Goal: Information Seeking & Learning: Learn about a topic

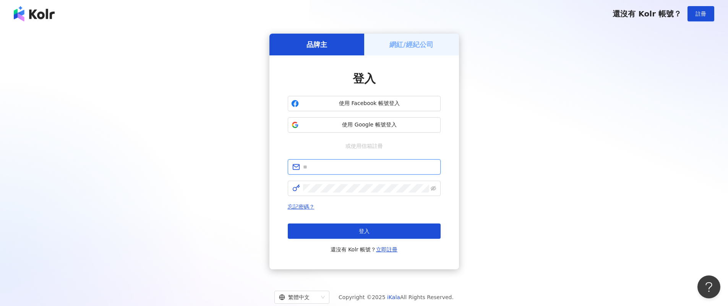
click at [340, 169] on input "text" at bounding box center [369, 167] width 133 height 8
paste input "*****"
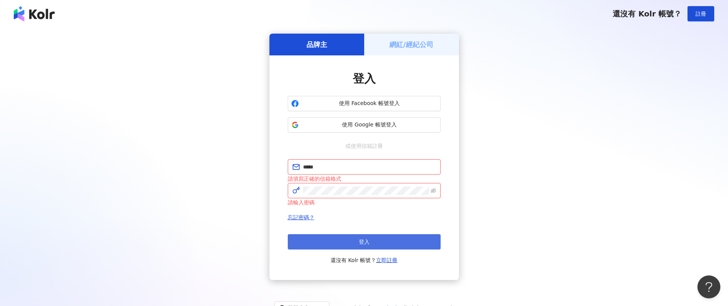
click at [372, 242] on button "登入" at bounding box center [364, 241] width 153 height 15
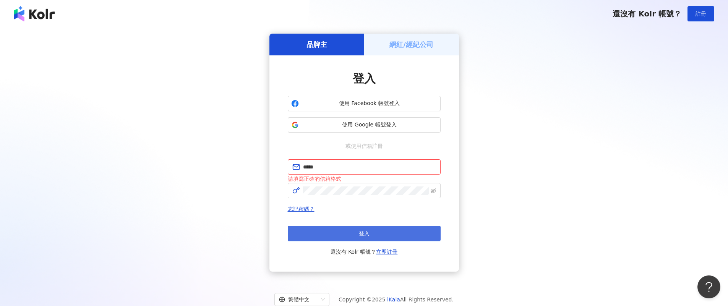
click at [378, 234] on button "登入" at bounding box center [364, 233] width 153 height 15
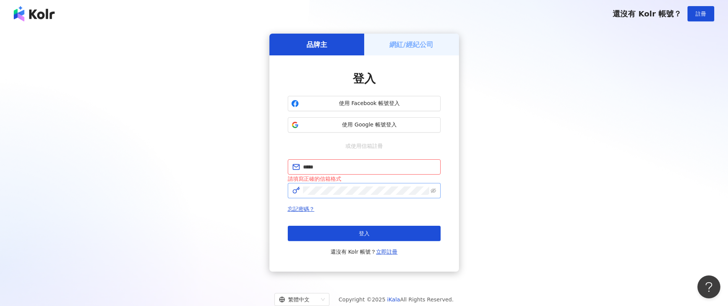
click at [352, 185] on span at bounding box center [364, 190] width 153 height 15
click at [351, 185] on span at bounding box center [364, 190] width 153 height 15
click at [352, 186] on span at bounding box center [364, 190] width 153 height 15
click at [288, 226] on button "登入" at bounding box center [364, 233] width 153 height 15
click at [369, 171] on input "*****" at bounding box center [369, 167] width 133 height 8
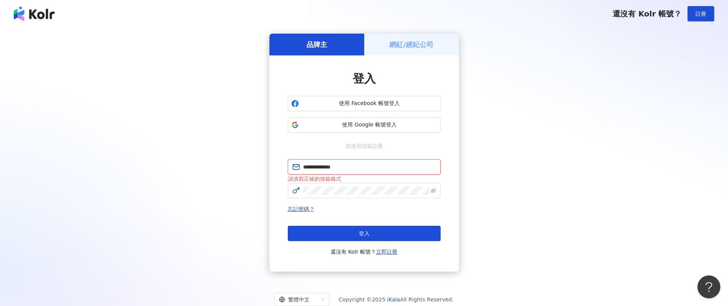
type input "**********"
click button "登入" at bounding box center [364, 233] width 153 height 15
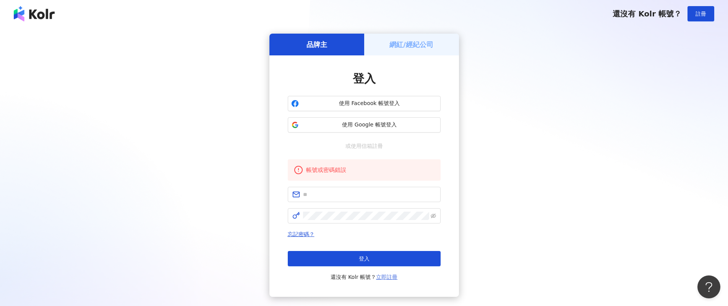
click at [383, 280] on link "立即註冊" at bounding box center [386, 277] width 21 height 6
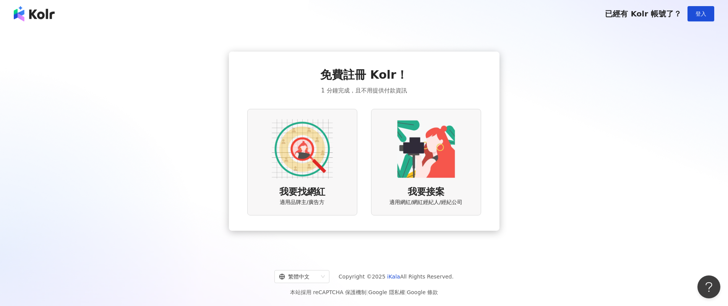
click at [316, 199] on span "適用品牌主/廣告方" at bounding box center [302, 203] width 45 height 8
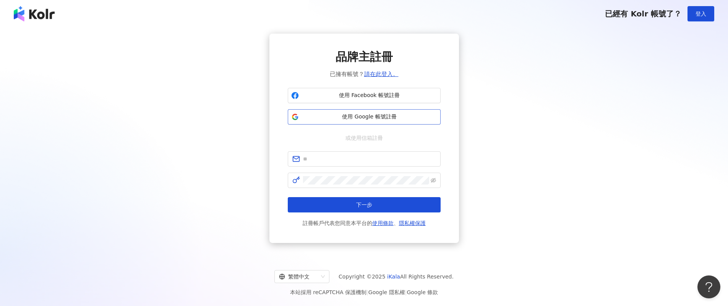
click at [351, 116] on span "使用 Google 帳號註冊" at bounding box center [369, 117] width 135 height 8
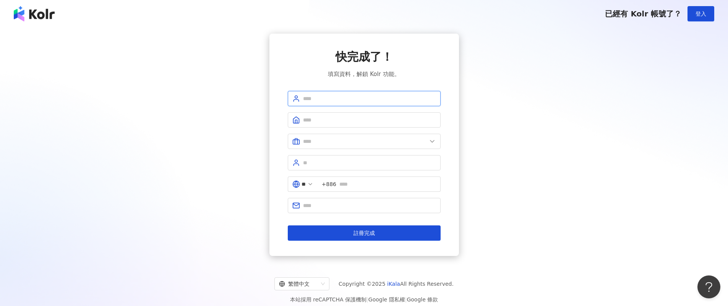
click at [359, 95] on input "text" at bounding box center [369, 98] width 133 height 8
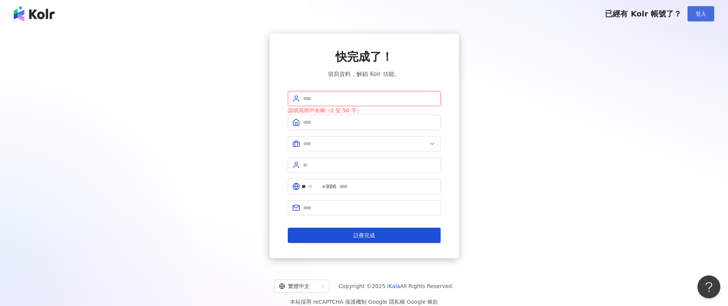
click at [705, 19] on button "登入" at bounding box center [701, 13] width 27 height 15
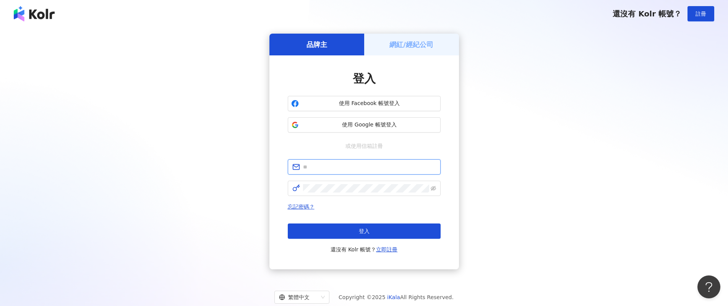
click at [362, 167] on input "text" at bounding box center [369, 167] width 133 height 8
paste input "**********"
type input "**********"
click button "登入" at bounding box center [364, 231] width 153 height 15
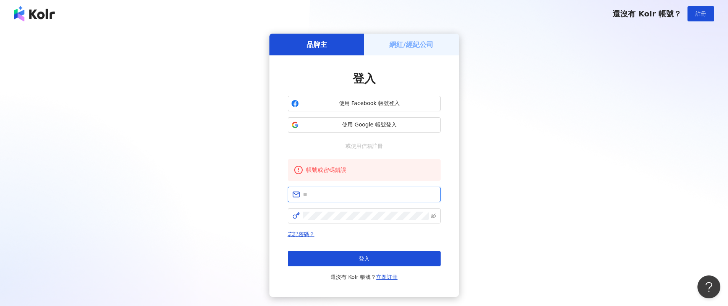
click at [351, 193] on input "text" at bounding box center [369, 194] width 133 height 8
type input "**********"
click button "登入" at bounding box center [364, 258] width 153 height 15
click at [352, 201] on span at bounding box center [364, 194] width 153 height 15
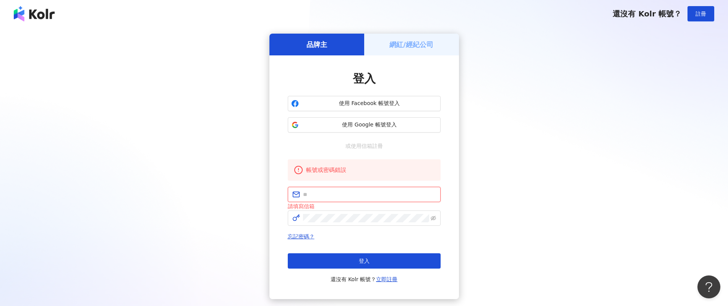
paste input "*****"
type input "*****"
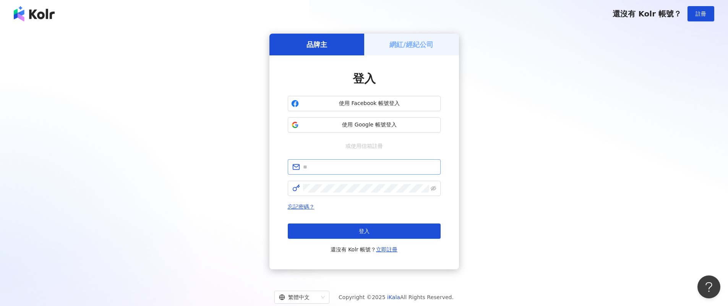
click at [323, 160] on div "登入 使用 Facebook 帳號登入 使用 Google 帳號登入 或使用信箱註冊 忘記密碼？ 登入 還沒有 Kolr 帳號？ 立即註冊" at bounding box center [364, 163] width 153 height 184
click at [325, 161] on span at bounding box center [364, 166] width 153 height 15
click at [325, 162] on span at bounding box center [364, 166] width 153 height 15
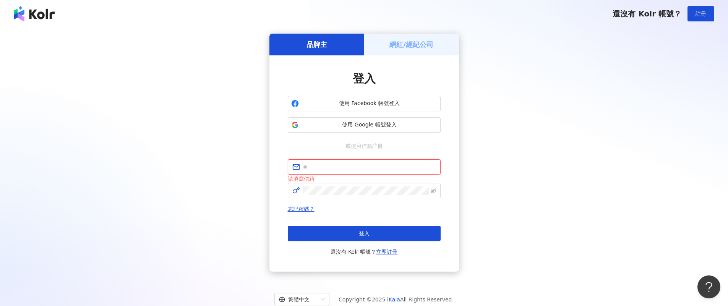
click at [328, 164] on input "text" at bounding box center [369, 167] width 133 height 8
paste input "**********"
type input "**********"
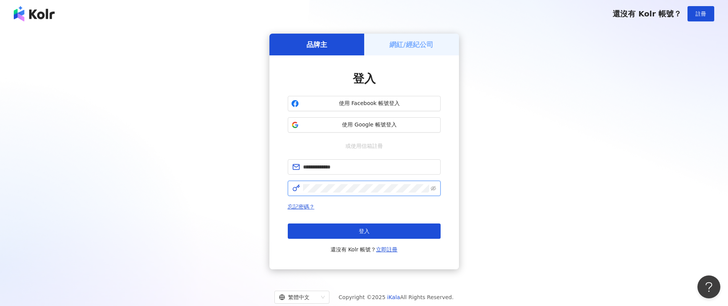
click button "登入" at bounding box center [364, 231] width 153 height 15
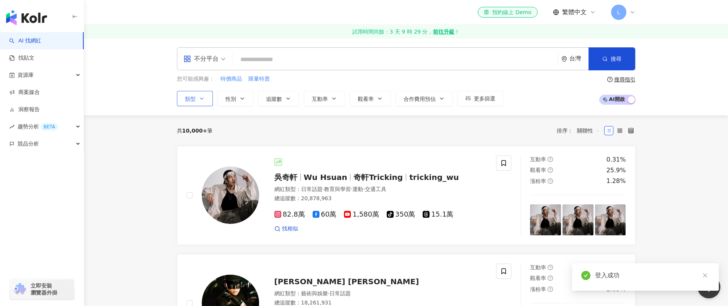
click at [200, 99] on icon "button" at bounding box center [202, 99] width 6 height 6
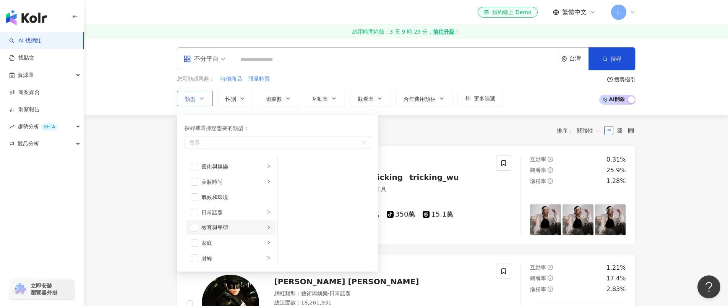
scroll to position [2, 0]
click at [195, 212] on span "button" at bounding box center [195, 211] width 8 height 8
click at [267, 238] on li "生活風格" at bounding box center [230, 235] width 89 height 15
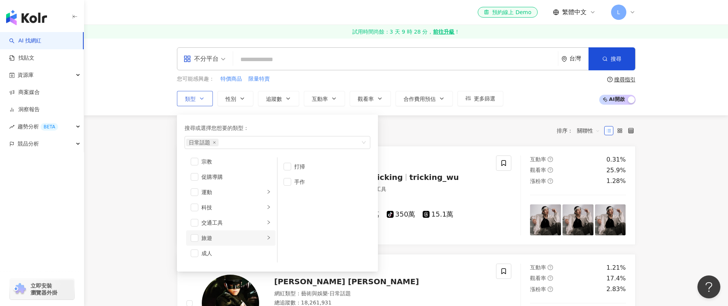
click at [258, 239] on div "旅遊" at bounding box center [232, 238] width 63 height 8
click at [292, 182] on li "親子旅遊" at bounding box center [324, 181] width 90 height 15
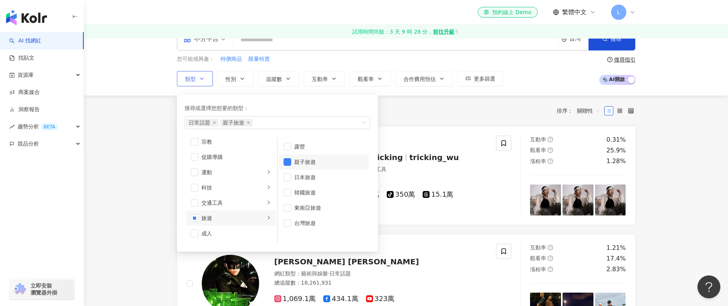
scroll to position [0, 0]
click at [266, 164] on div "button" at bounding box center [268, 161] width 5 height 7
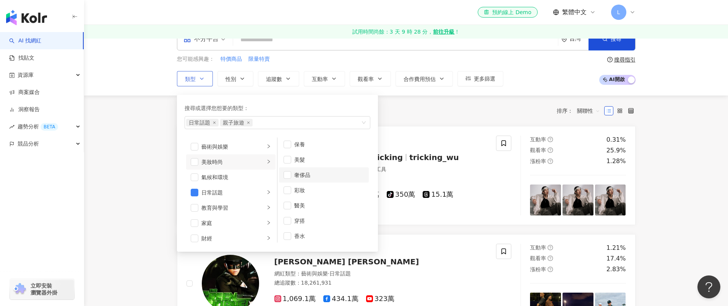
scroll to position [5, 0]
click at [266, 150] on div "button" at bounding box center [268, 146] width 5 height 7
click at [266, 211] on div "button" at bounding box center [268, 207] width 5 height 7
click at [266, 224] on icon "right" at bounding box center [268, 223] width 5 height 5
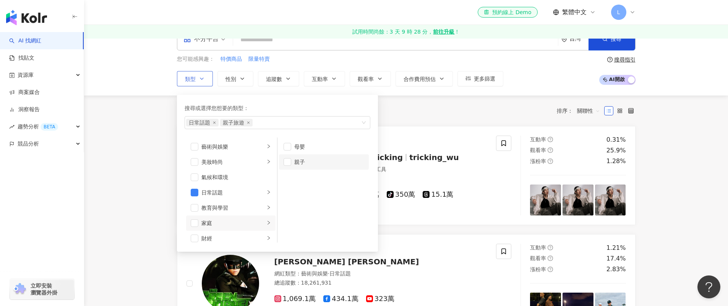
click at [300, 164] on div "親子" at bounding box center [329, 162] width 70 height 8
click at [266, 186] on div "button" at bounding box center [268, 182] width 5 height 7
click at [266, 211] on icon "right" at bounding box center [268, 213] width 5 height 5
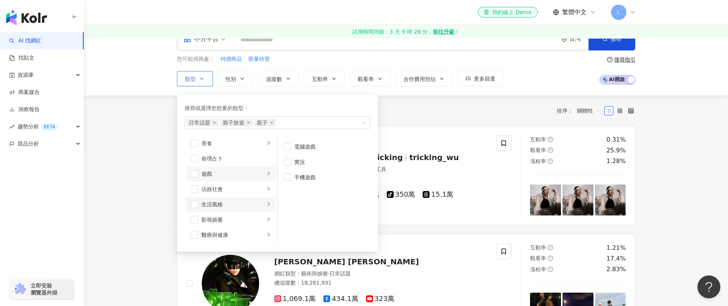
click at [266, 202] on icon "right" at bounding box center [268, 204] width 5 height 5
click at [266, 191] on div "button" at bounding box center [268, 188] width 5 height 7
click at [265, 232] on li "醫療與健康" at bounding box center [230, 234] width 89 height 15
click at [266, 167] on icon "right" at bounding box center [268, 166] width 5 height 5
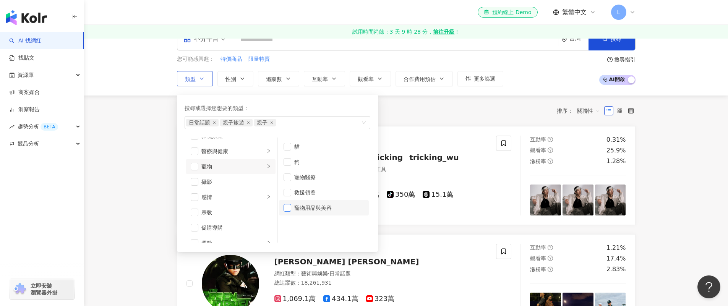
click at [291, 208] on span "button" at bounding box center [288, 208] width 8 height 8
click at [294, 152] on li "貓" at bounding box center [324, 146] width 90 height 15
click at [291, 162] on li "狗" at bounding box center [324, 161] width 90 height 15
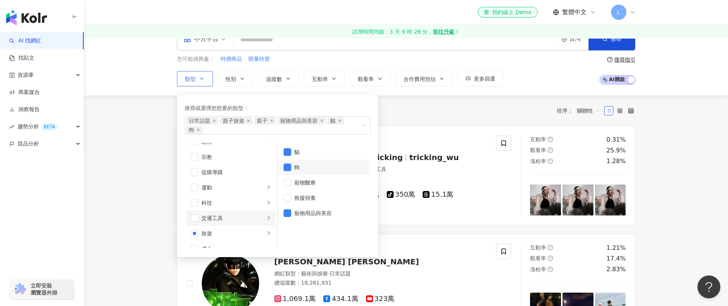
scroll to position [261, 0]
click at [262, 186] on li "運動" at bounding box center [230, 181] width 89 height 15
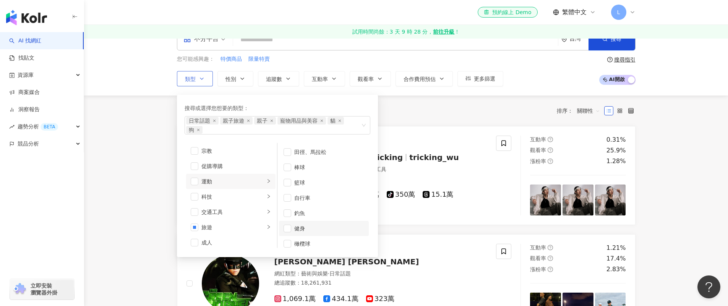
scroll to position [97, 0]
click at [266, 201] on li "科技" at bounding box center [230, 196] width 89 height 15
click at [266, 215] on li "交通工具" at bounding box center [230, 212] width 89 height 15
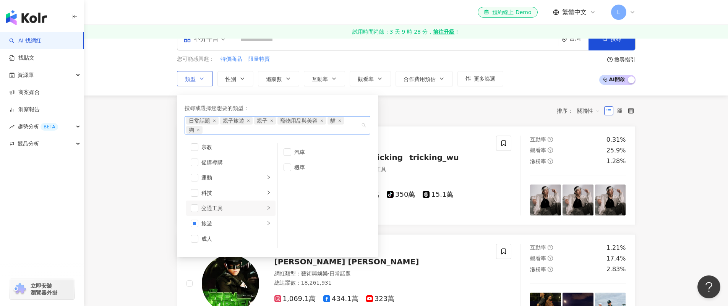
click at [326, 129] on div "日常話題 親子旅遊 親子 寵物用品與美容 貓 狗" at bounding box center [273, 125] width 175 height 17
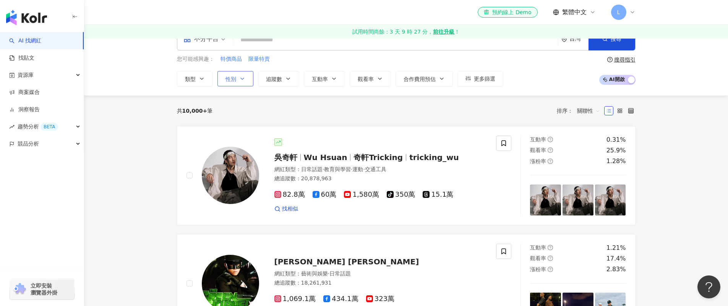
click at [243, 80] on icon "button" at bounding box center [242, 79] width 6 height 6
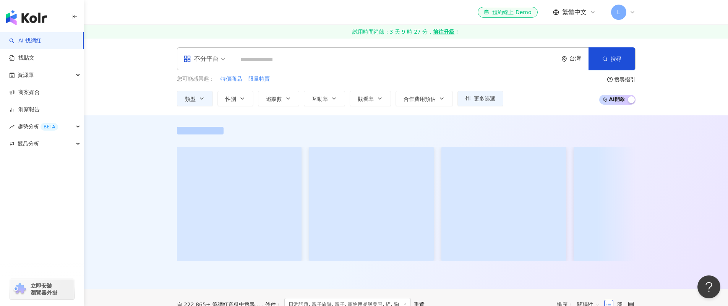
click at [198, 84] on div "您可能感興趣： 特價商品 限量特賣 類型 性別 追蹤數 互動率 觀看率 合作費用預估 更多篩選 不限 女 男 其他" at bounding box center [340, 90] width 327 height 31
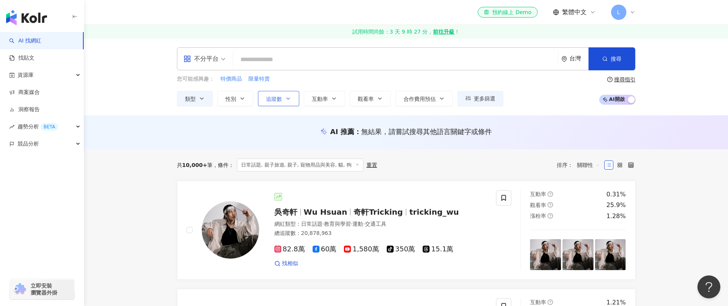
click at [293, 101] on button "追蹤數" at bounding box center [278, 98] width 41 height 15
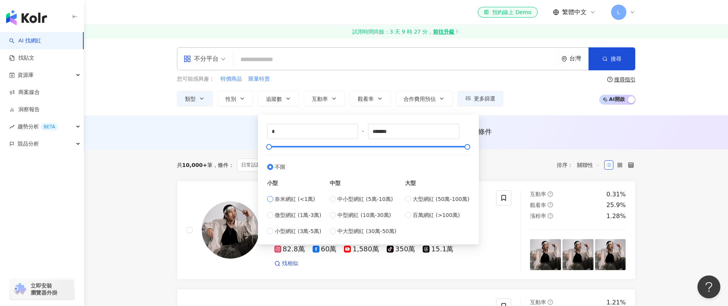
click at [276, 200] on span "奈米網紅 (<1萬)" at bounding box center [295, 199] width 41 height 8
type input "****"
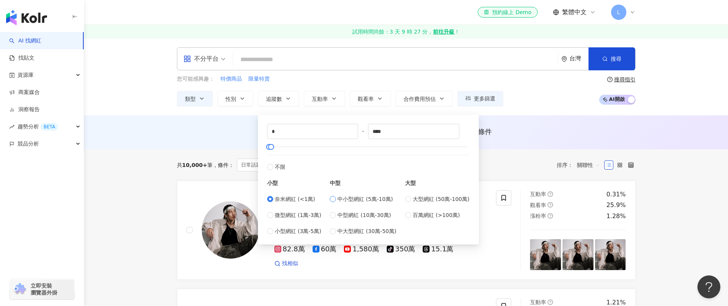
click at [344, 198] on span "中小型網紅 (5萬-10萬)" at bounding box center [365, 199] width 55 height 8
type input "*****"
click at [297, 202] on span "奈米網紅 (<1萬)" at bounding box center [295, 199] width 41 height 8
type input "*"
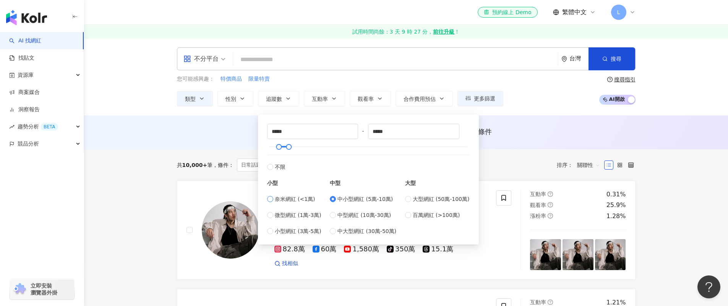
type input "****"
click at [301, 220] on div "奈米網紅 (<1萬) 微型網紅 (1萬-3萬) 小型網紅 (3萬-5萬)" at bounding box center [294, 215] width 54 height 41
click at [301, 219] on div "奈米網紅 (<1萬) 微型網紅 (1萬-3萬) 小型網紅 (3萬-5萬)" at bounding box center [294, 215] width 54 height 41
click at [301, 219] on span "微型網紅 (1萬-3萬)" at bounding box center [298, 215] width 47 height 8
type input "*****"
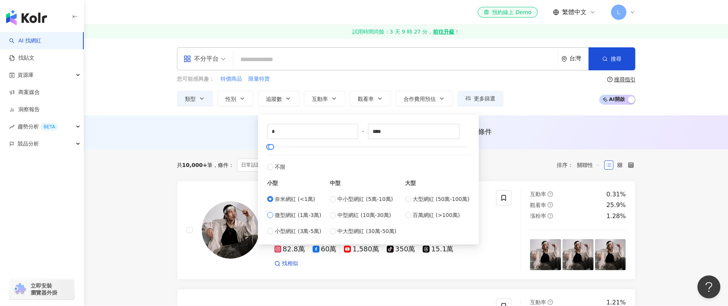
type input "*****"
click at [300, 231] on span "小型網紅 (3萬-5萬)" at bounding box center [298, 231] width 47 height 8
type input "*****"
click at [302, 204] on div "奈米網紅 (<1萬) 微型網紅 (1萬-3萬) 小型網紅 (3萬-5萬)" at bounding box center [294, 215] width 54 height 41
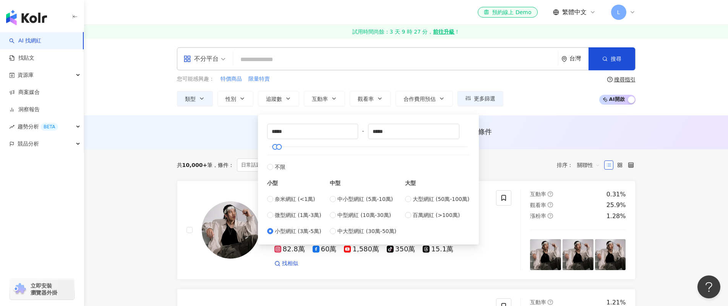
click at [302, 203] on div "奈米網紅 (<1萬) 微型網紅 (1萬-3萬) 小型網紅 (3萬-5萬)" at bounding box center [294, 215] width 54 height 41
click at [302, 202] on span "奈米網紅 (<1萬)" at bounding box center [295, 199] width 41 height 8
type input "*"
drag, startPoint x: 413, startPoint y: 135, endPoint x: 350, endPoint y: 133, distance: 62.7
click at [350, 133] on div "* - **** 不限 小型 奈米網紅 (<1萬) 微型網紅 (1萬-3萬) 小型網紅 (3萬-5萬) 中型 中小型網紅 (5萬-10萬) 中型網紅 (10萬…" at bounding box center [368, 180] width 203 height 112
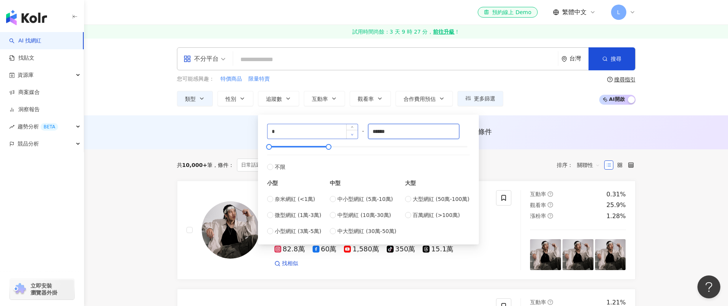
type input "******"
click at [409, 115] on div "* - ****** 不限 小型 奈米網紅 (<1萬) 微型網紅 (1萬-3萬) 小型網紅 (3萬-5萬) 中型 中小型網紅 (5萬-10萬) 中型網紅 (1…" at bounding box center [368, 180] width 221 height 130
click at [507, 115] on div "不分平台 台灣 搜尋 您可能感興趣： 特價商品 限量特賣 類型 性別 追蹤數 互動率 觀看率 合作費用預估 更多篩選 不限 女 男 其他 * - ******…" at bounding box center [406, 76] width 644 height 77
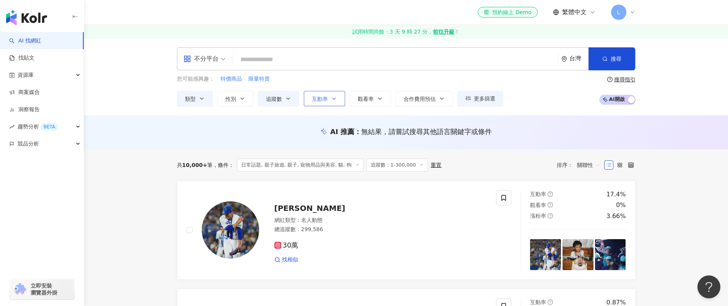
click at [341, 101] on button "互動率" at bounding box center [324, 98] width 41 height 15
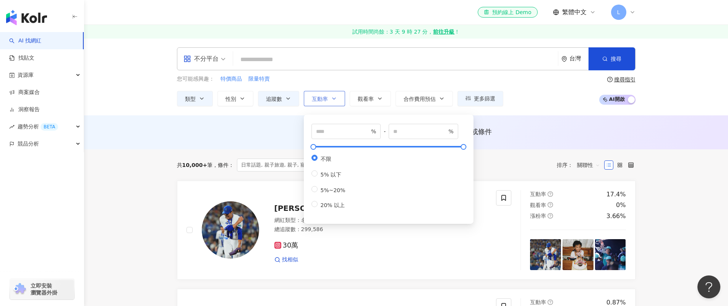
click at [341, 101] on button "互動率" at bounding box center [324, 98] width 41 height 15
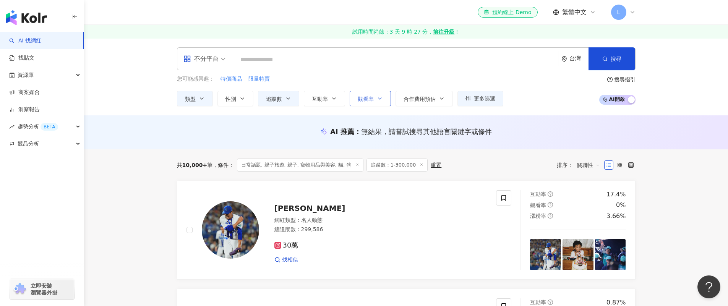
click at [354, 99] on button "觀看率" at bounding box center [370, 98] width 41 height 15
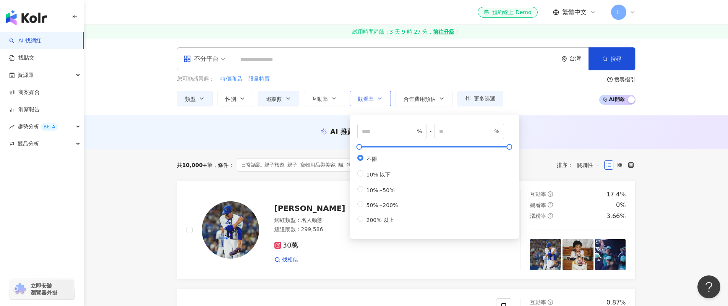
click at [354, 99] on button "觀看率" at bounding box center [370, 98] width 41 height 15
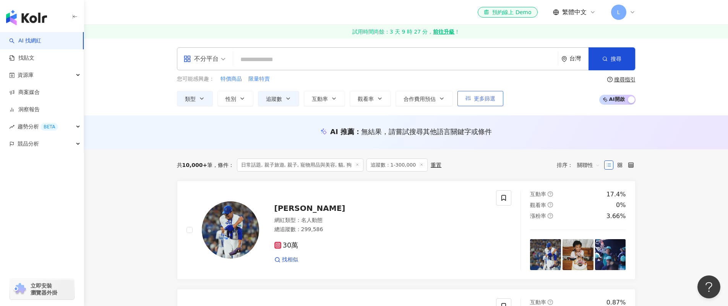
click at [482, 105] on button "更多篩選" at bounding box center [481, 98] width 46 height 15
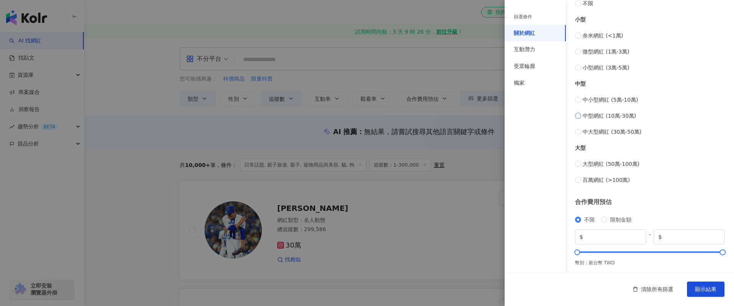
scroll to position [280, 0]
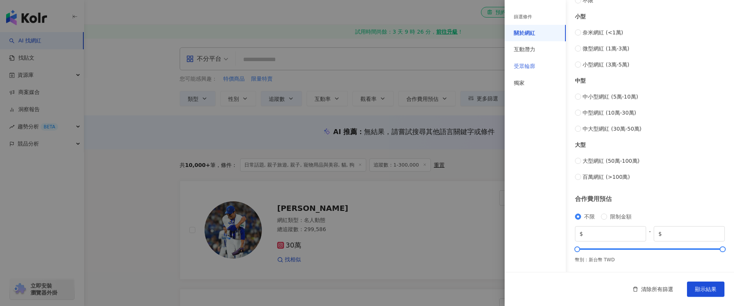
click at [537, 72] on div "受眾輪廓" at bounding box center [535, 66] width 61 height 17
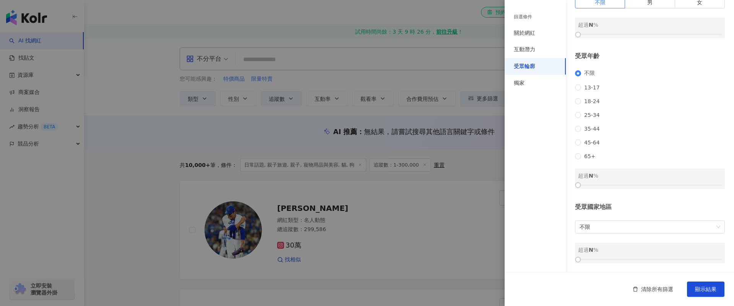
scroll to position [65, 0]
click at [536, 84] on div "獨家" at bounding box center [535, 83] width 61 height 17
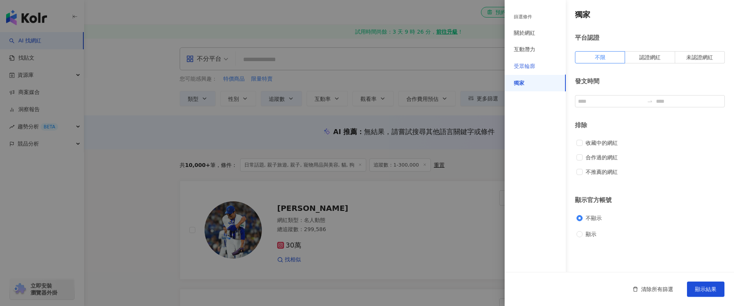
click at [540, 71] on div "受眾輪廓" at bounding box center [535, 66] width 61 height 17
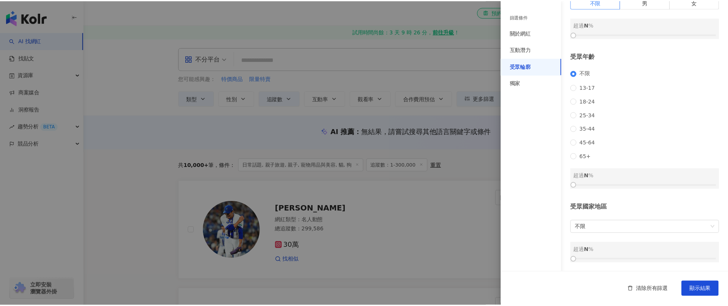
scroll to position [65, 0]
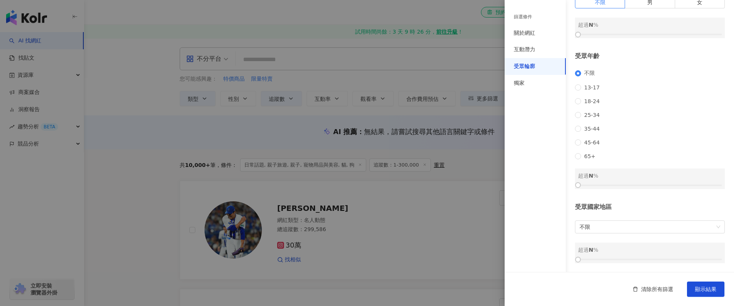
click at [473, 154] on div at bounding box center [367, 153] width 734 height 306
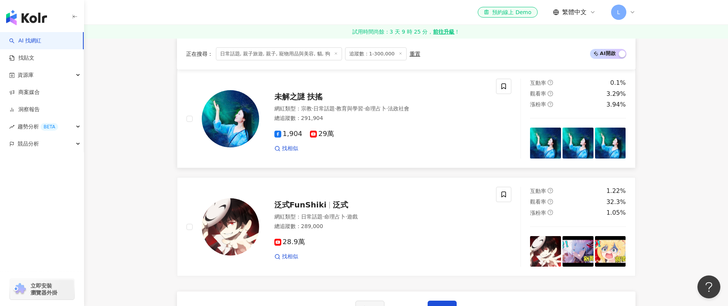
scroll to position [1314, 0]
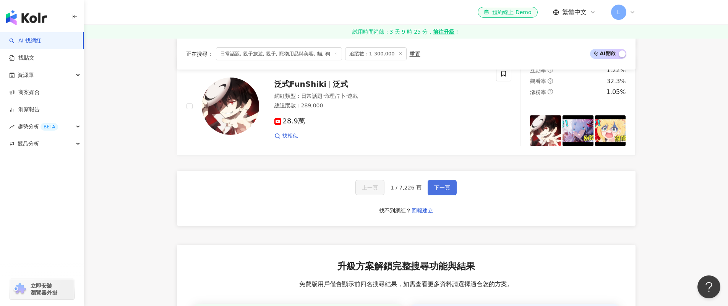
click at [442, 191] on span "下一頁" at bounding box center [442, 188] width 16 height 6
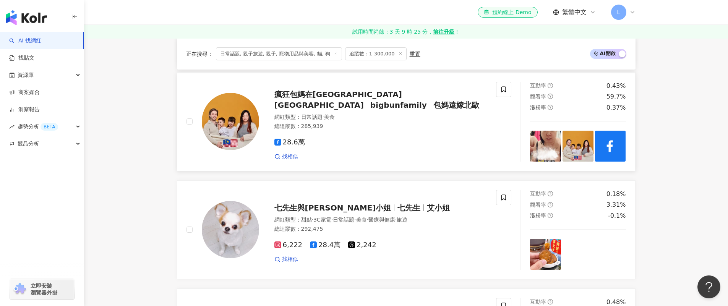
scroll to position [358, 0]
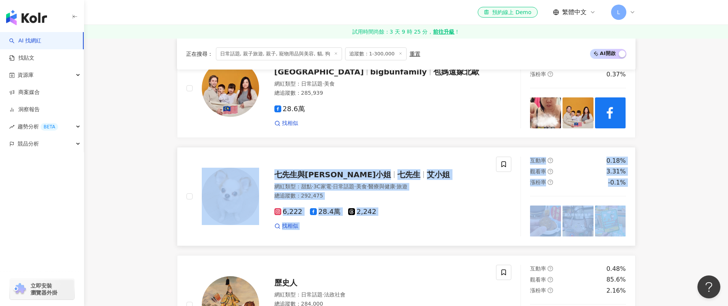
drag, startPoint x: 349, startPoint y: 176, endPoint x: 333, endPoint y: 175, distance: 15.7
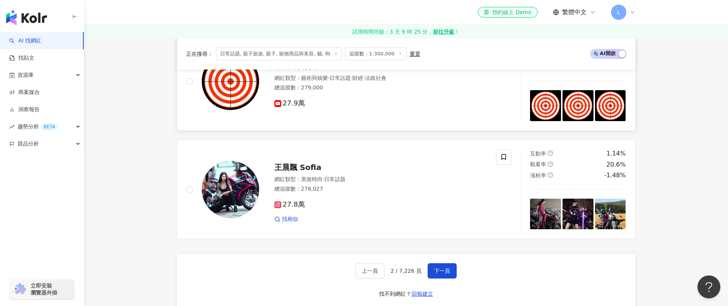
scroll to position [1280, 0]
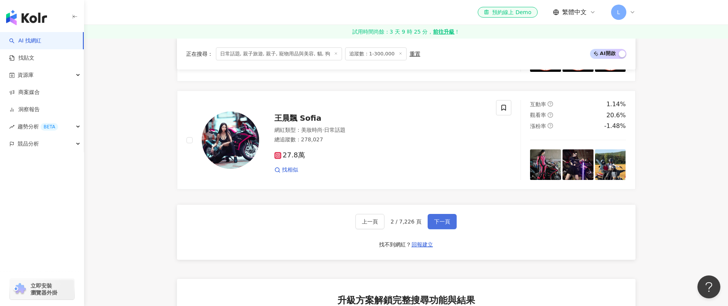
click at [444, 224] on span "下一頁" at bounding box center [442, 222] width 16 height 6
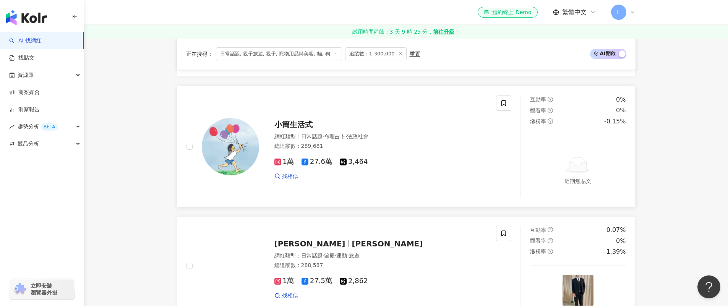
scroll to position [762, 0]
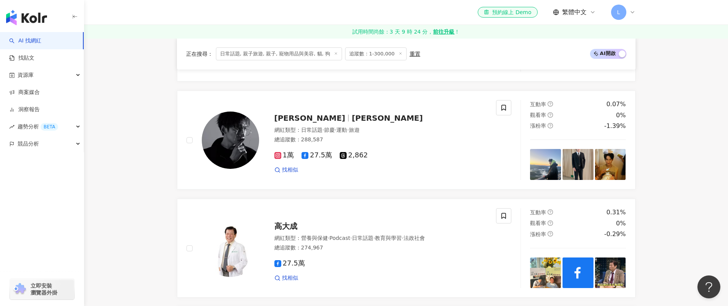
click at [312, 56] on span "日常話題, 親子旅遊, 親子, 寵物用品與美容, 貓, 狗" at bounding box center [279, 53] width 126 height 13
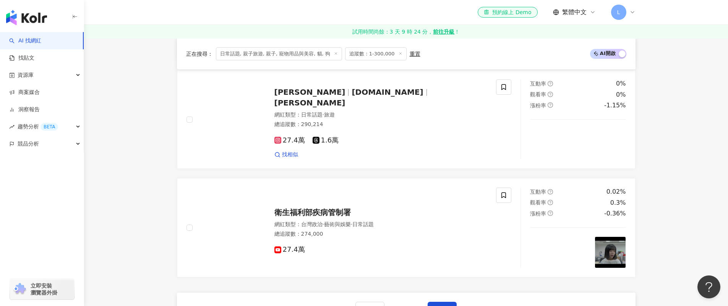
scroll to position [1242, 0]
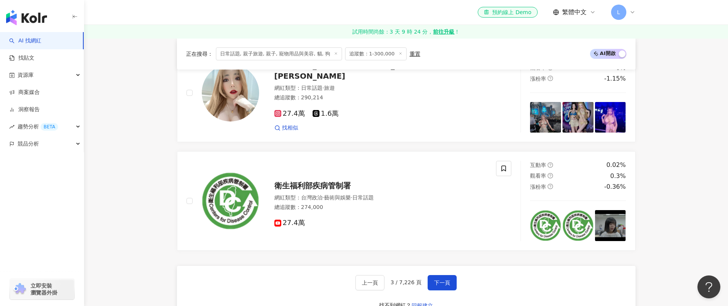
click at [315, 55] on span "日常話題, 親子旅遊, 親子, 寵物用品與美容, 貓, 狗" at bounding box center [279, 53] width 126 height 13
click at [334, 54] on icon at bounding box center [336, 54] width 4 height 4
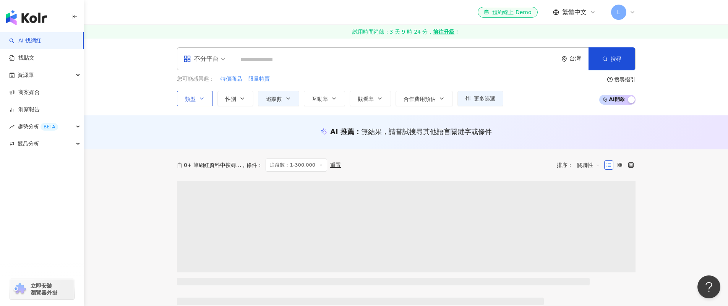
click at [203, 99] on icon "button" at bounding box center [202, 99] width 6 height 6
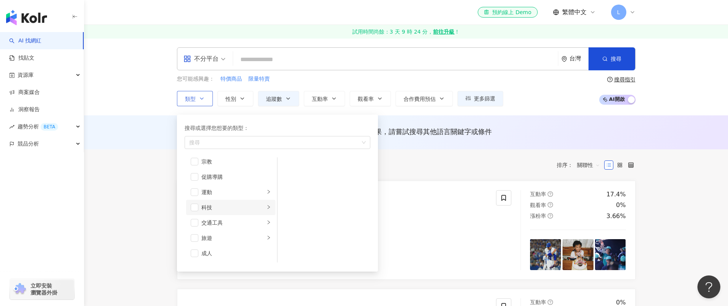
scroll to position [263, 0]
click at [198, 242] on span "button" at bounding box center [195, 240] width 8 height 8
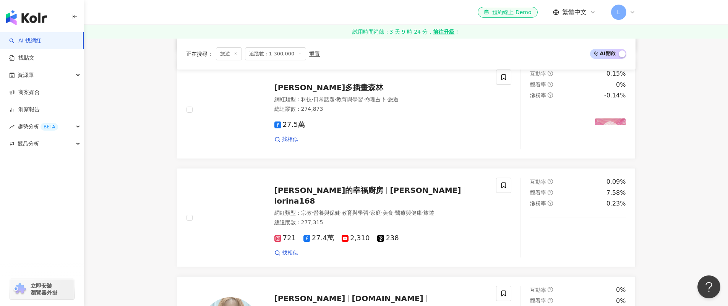
scroll to position [1231, 0]
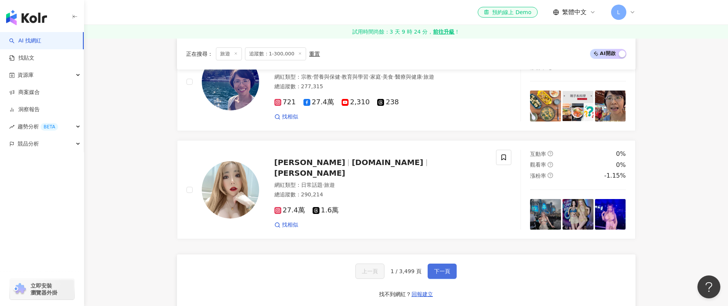
click at [442, 270] on span "下一頁" at bounding box center [442, 271] width 16 height 6
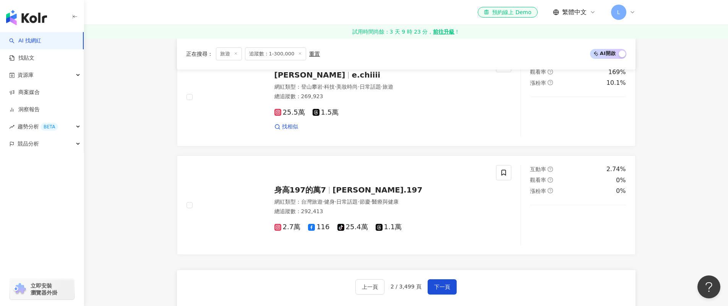
scroll to position [1263, 0]
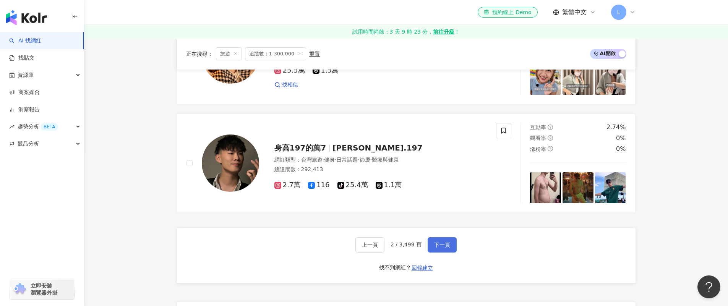
click at [444, 244] on button "下一頁" at bounding box center [442, 244] width 29 height 15
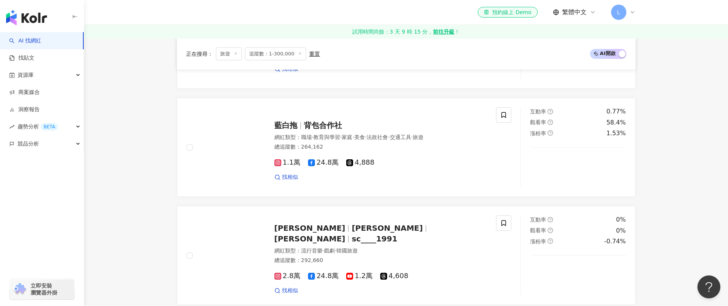
scroll to position [1346, 0]
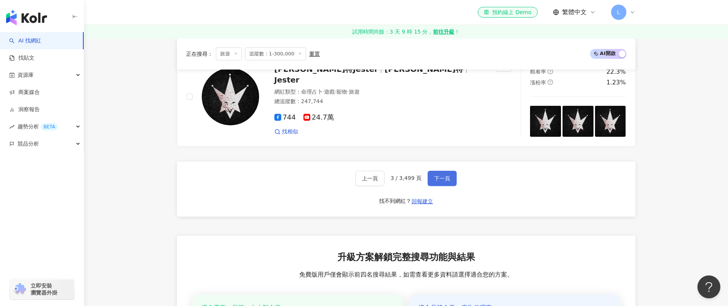
click at [437, 180] on span "下一頁" at bounding box center [442, 178] width 16 height 6
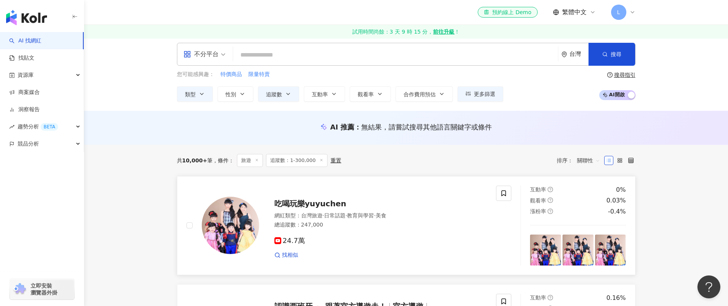
scroll to position [11, 0]
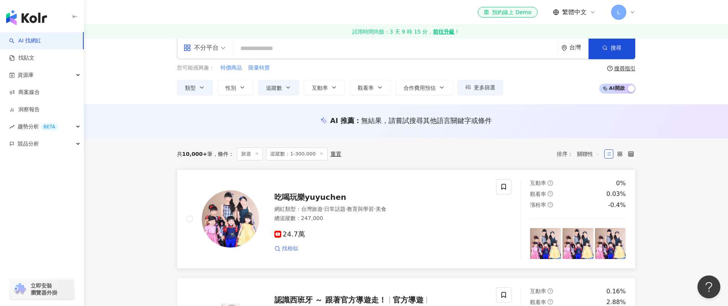
click at [294, 247] on span "找相似" at bounding box center [290, 249] width 16 height 8
click at [288, 200] on span "吃喝玩樂yuyuchen" at bounding box center [311, 197] width 72 height 9
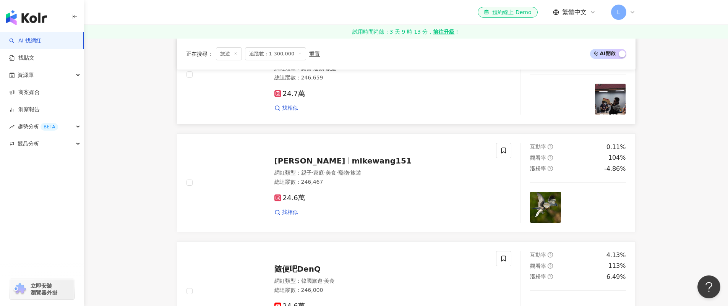
scroll to position [455, 0]
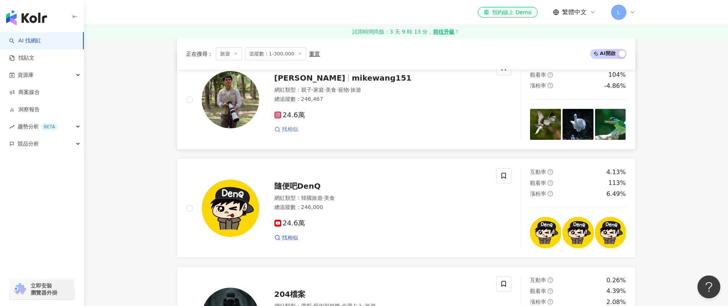
click at [292, 131] on span "找相似" at bounding box center [290, 130] width 16 height 8
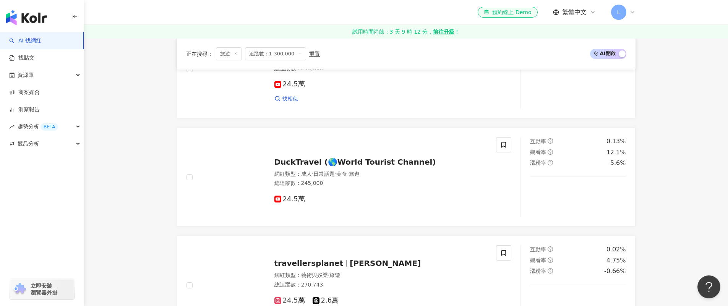
scroll to position [1093, 0]
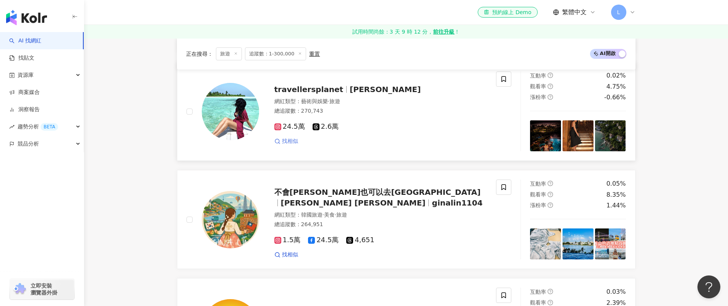
click at [293, 142] on span "找相似" at bounding box center [290, 142] width 16 height 8
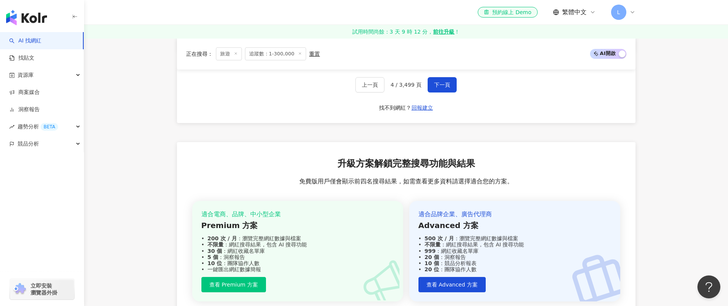
scroll to position [1366, 0]
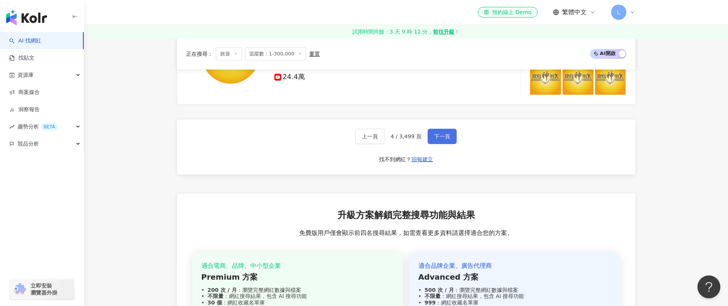
click at [433, 130] on button "下一頁" at bounding box center [442, 136] width 29 height 15
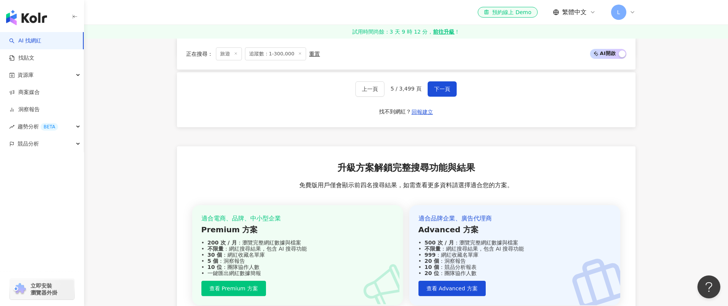
scroll to position [1550, 0]
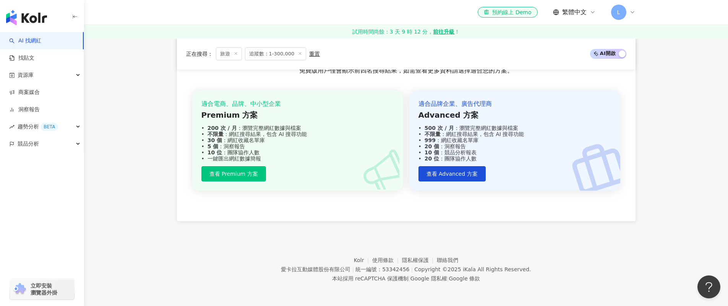
click at [225, 55] on span "旅遊" at bounding box center [229, 53] width 26 height 13
click at [239, 55] on span "旅遊" at bounding box center [229, 53] width 26 height 13
click at [238, 55] on span "旅遊" at bounding box center [229, 53] width 26 height 13
click at [237, 54] on icon at bounding box center [236, 54] width 4 height 4
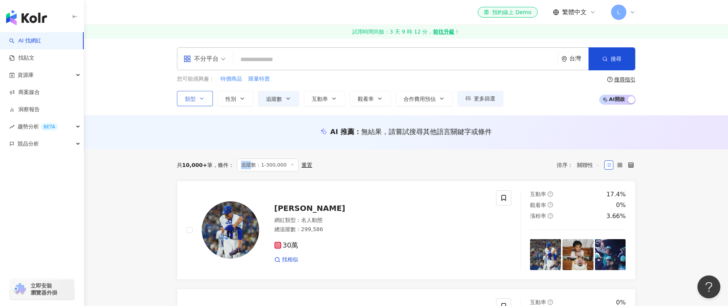
click at [195, 102] on button "類型" at bounding box center [195, 98] width 36 height 15
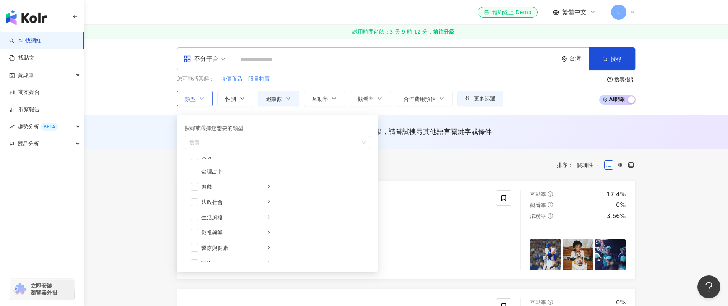
scroll to position [265, 0]
click at [194, 236] on span "button" at bounding box center [195, 238] width 8 height 8
click at [177, 91] on button "類型 搜尋或選擇您想要的類型： 旅遊 藝術與娛樂 美妝時尚 氣候和環境 日常話題 教育與學習 家庭 財經 美食 命理占卜 遊戲 法政社會 生活風格 影視娛樂 …" at bounding box center [195, 98] width 36 height 15
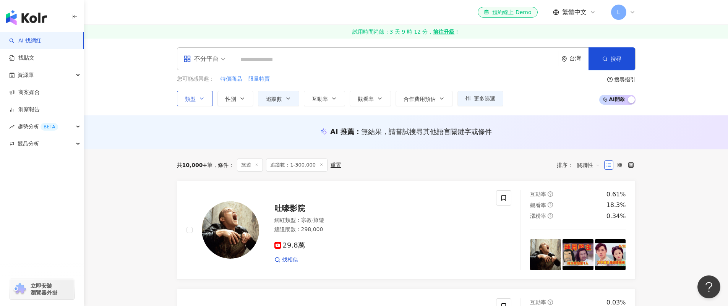
click at [226, 146] on div "AI 推薦 ： 無結果，請嘗試搜尋其他語言關鍵字或條件" at bounding box center [406, 132] width 644 height 34
click at [595, 169] on span "關聯性" at bounding box center [588, 165] width 23 height 12
click at [570, 157] on div "共 10,000+ 筆 條件 ： 旅遊 追蹤數：1-300,000 重置 排序： 關聯性" at bounding box center [406, 164] width 459 height 31
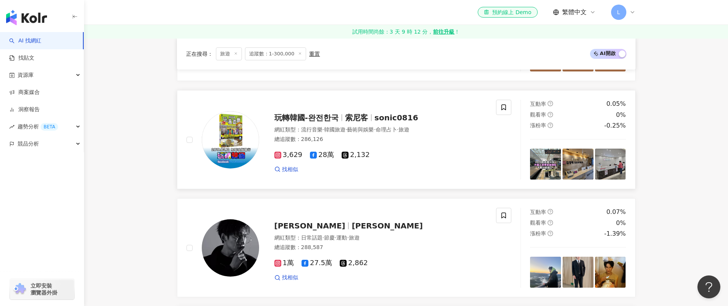
scroll to position [1055, 0]
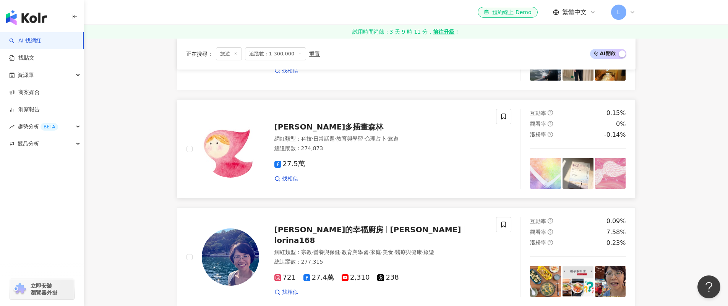
click at [305, 126] on span "克里斯多插畫森林" at bounding box center [329, 126] width 109 height 9
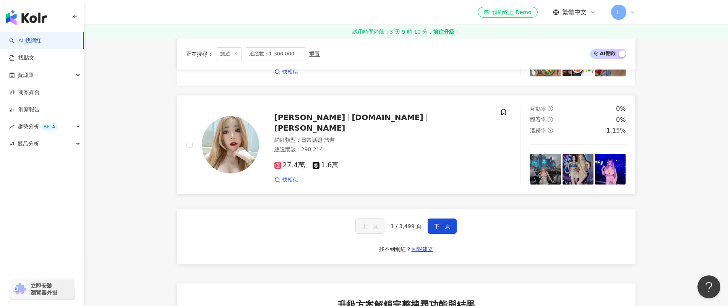
scroll to position [1335, 0]
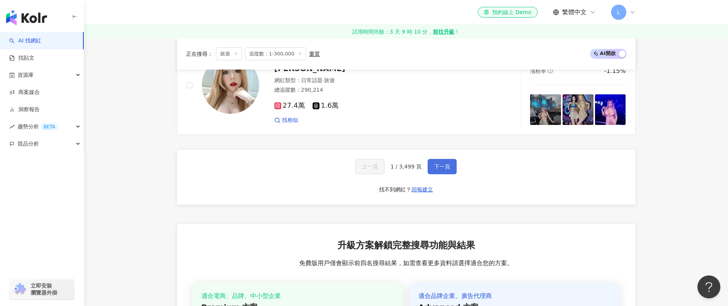
click at [428, 168] on button "下一頁" at bounding box center [442, 166] width 29 height 15
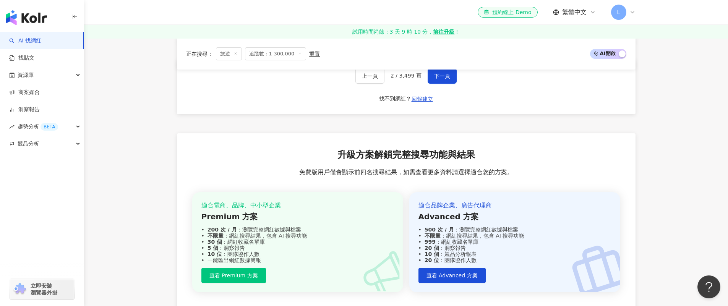
scroll to position [1383, 0]
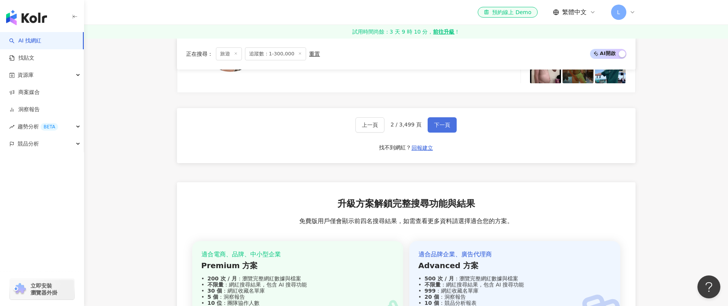
click at [438, 122] on span "下一頁" at bounding box center [442, 125] width 16 height 6
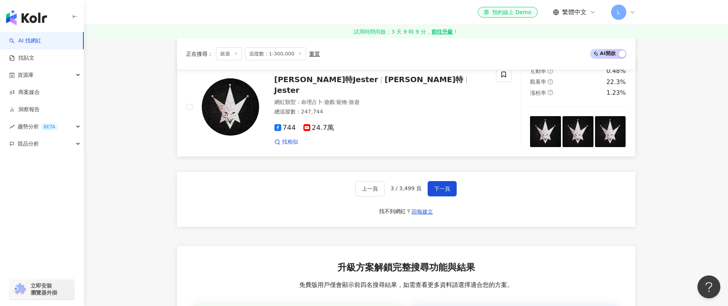
scroll to position [1303, 0]
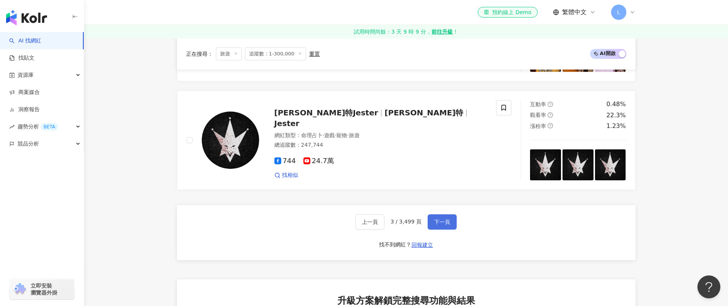
click at [442, 214] on button "下一頁" at bounding box center [442, 221] width 29 height 15
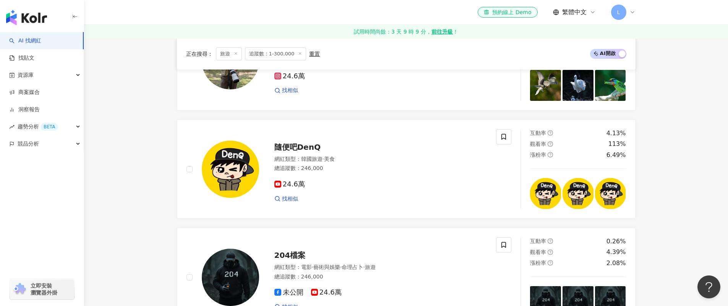
scroll to position [1282, 0]
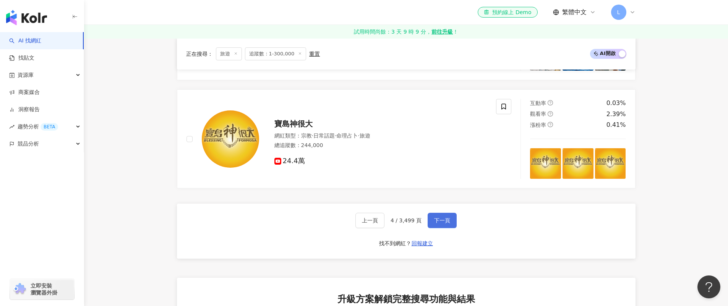
click at [447, 224] on span "下一頁" at bounding box center [442, 221] width 16 height 6
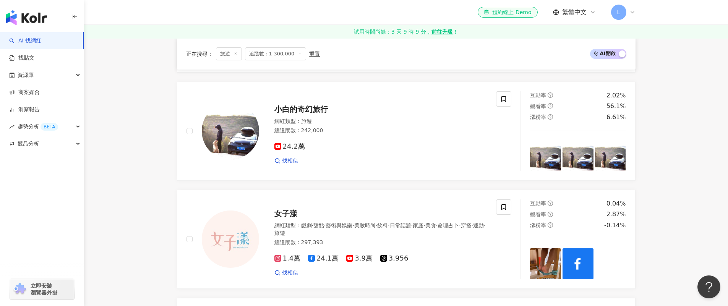
scroll to position [387, 0]
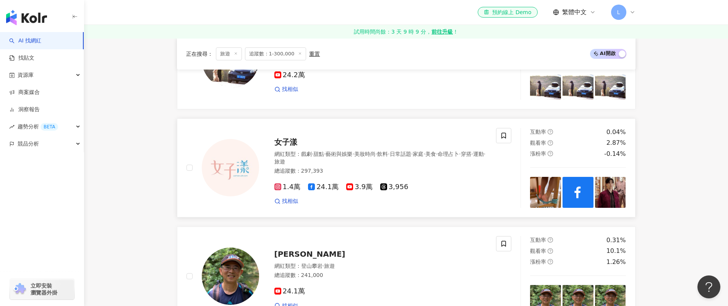
click at [298, 145] on div "女子漾" at bounding box center [381, 142] width 213 height 11
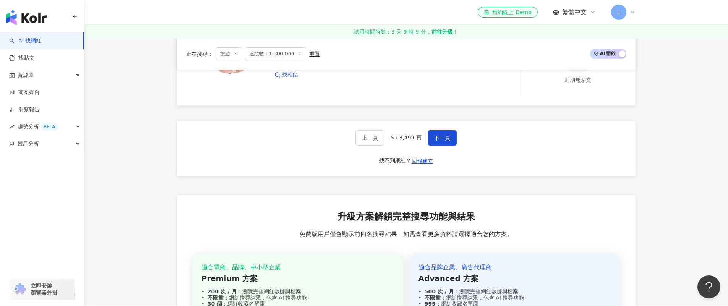
scroll to position [1330, 0]
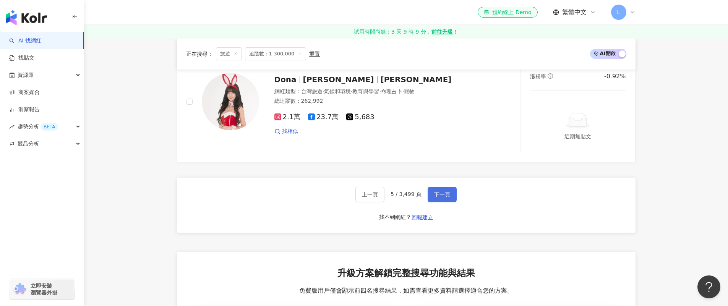
click at [447, 192] on span "下一頁" at bounding box center [442, 195] width 16 height 6
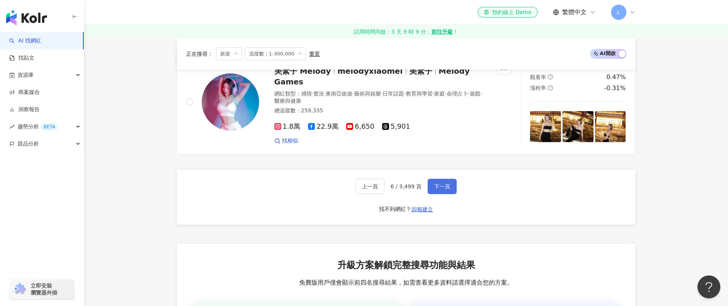
click at [443, 185] on button "下一頁" at bounding box center [442, 186] width 29 height 15
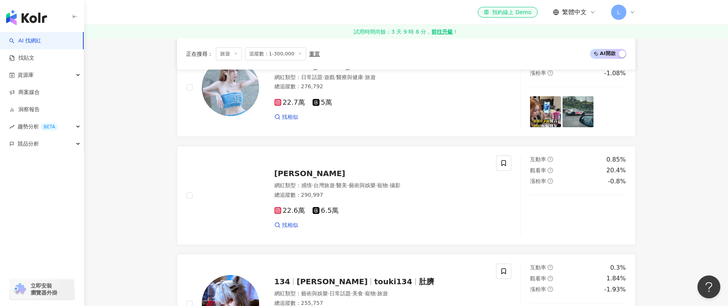
scroll to position [208, 0]
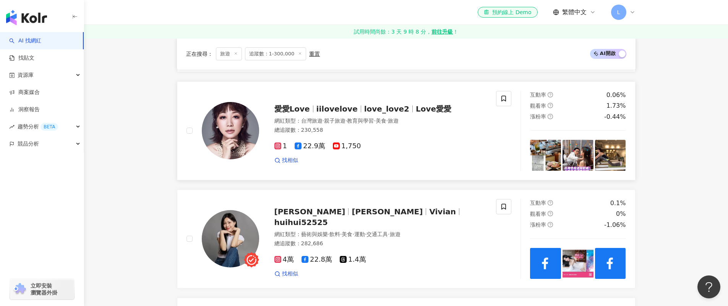
click at [416, 110] on span "Love愛愛" at bounding box center [434, 108] width 36 height 9
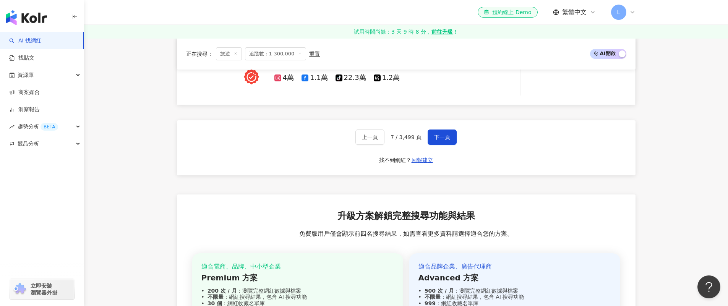
scroll to position [1228, 0]
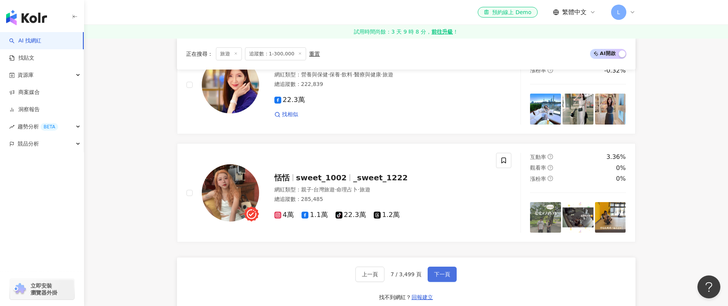
click at [440, 266] on div "上一頁 7 / 3,499 頁 下一頁 找不到網紅？ 回報建立" at bounding box center [406, 285] width 459 height 55
click at [440, 269] on button "下一頁" at bounding box center [442, 274] width 29 height 15
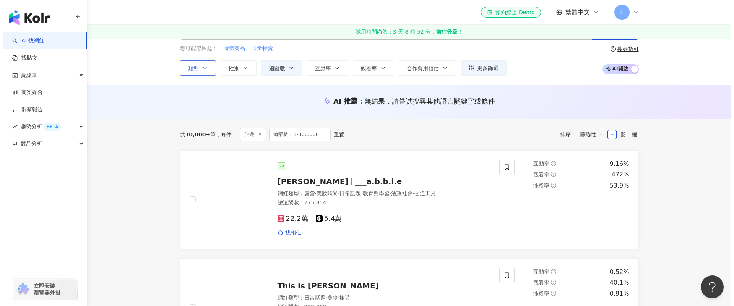
scroll to position [0, 0]
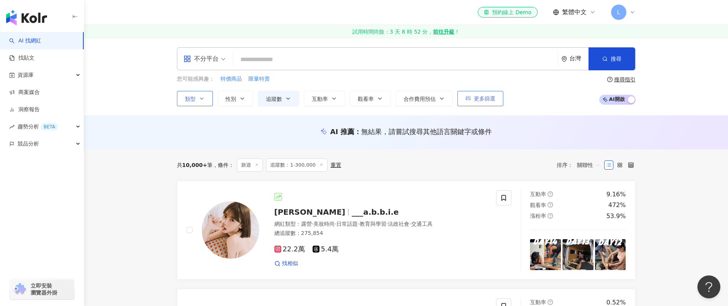
click at [492, 103] on button "更多篩選" at bounding box center [481, 98] width 46 height 15
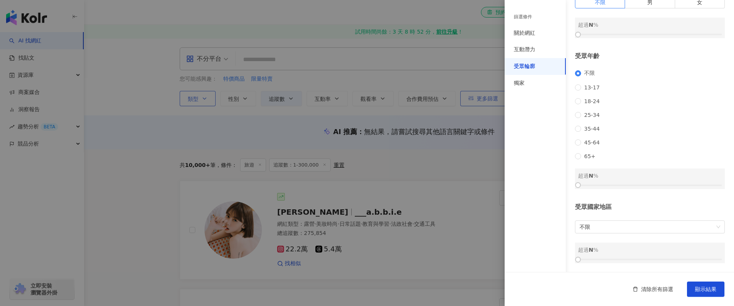
click at [492, 103] on div at bounding box center [367, 153] width 734 height 306
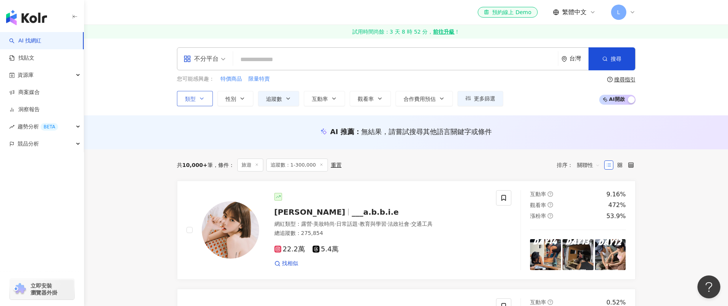
click at [492, 103] on button "更多篩選" at bounding box center [481, 98] width 46 height 15
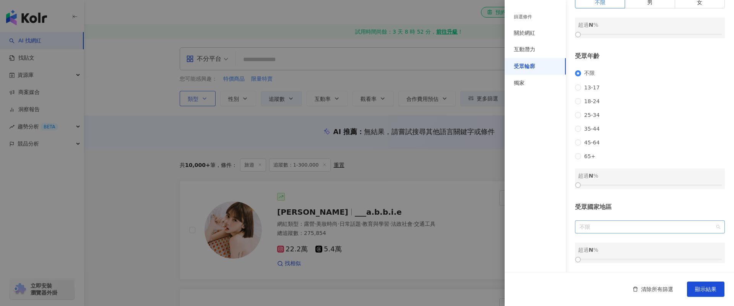
click at [604, 230] on span "不限" at bounding box center [650, 227] width 141 height 12
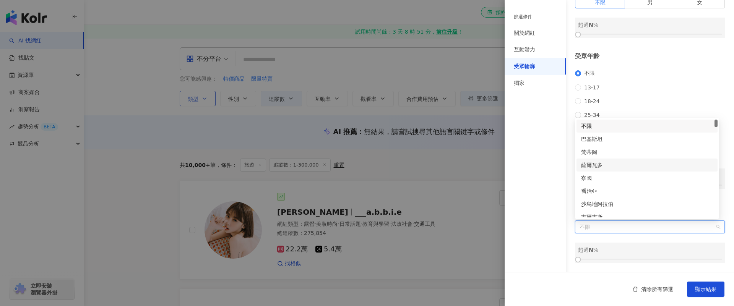
click at [551, 150] on div "篩選條件 關於網紅 互動潛力 受眾輪廓 獨家" at bounding box center [535, 157] width 61 height 297
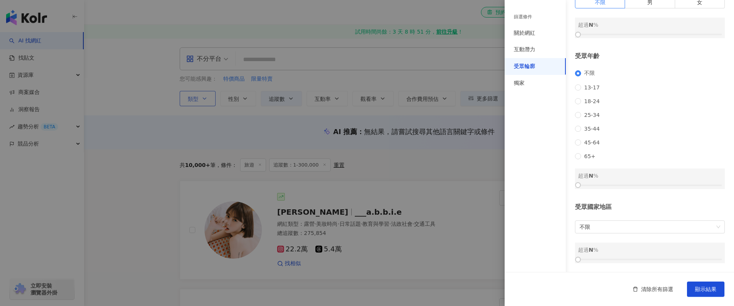
click at [535, 58] on div "受眾輪廓" at bounding box center [535, 66] width 61 height 17
click at [536, 55] on div "互動潛力" at bounding box center [535, 49] width 61 height 17
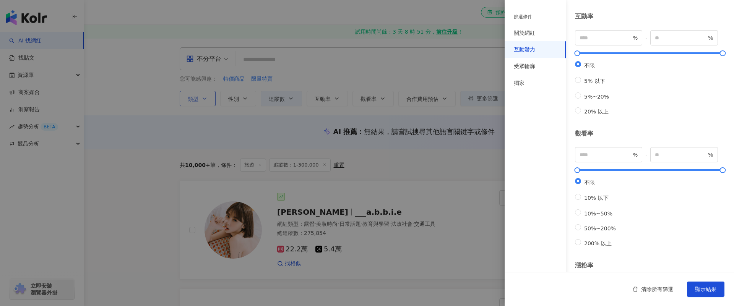
click at [542, 43] on div "互動潛力" at bounding box center [535, 49] width 61 height 17
click at [544, 39] on div "關於網紅" at bounding box center [535, 33] width 61 height 17
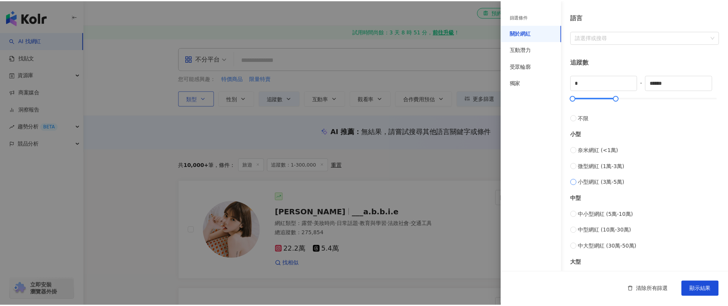
scroll to position [187, 0]
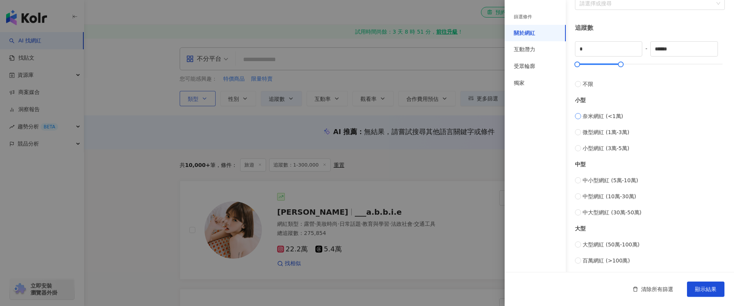
click at [608, 119] on span "奈米網紅 (<1萬)" at bounding box center [603, 116] width 41 height 8
type input "****"
click at [699, 287] on span "顯示結果" at bounding box center [705, 289] width 21 height 6
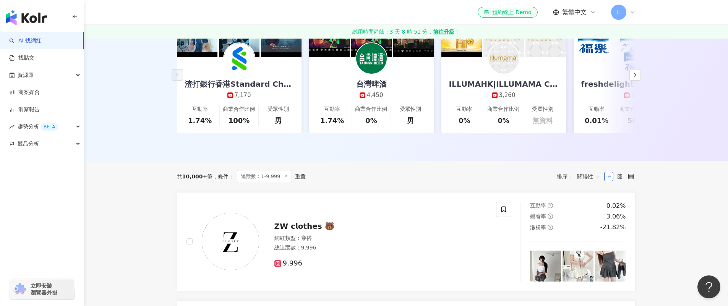
scroll to position [3, 0]
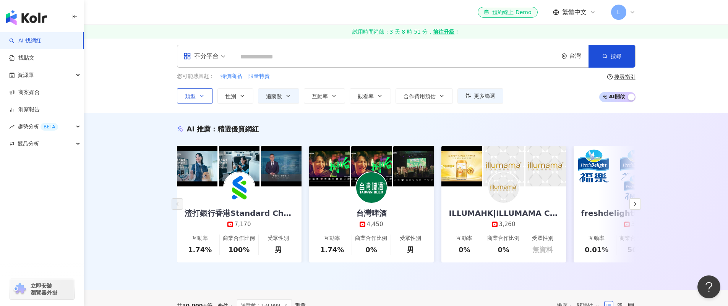
click at [209, 96] on button "類型" at bounding box center [195, 95] width 36 height 15
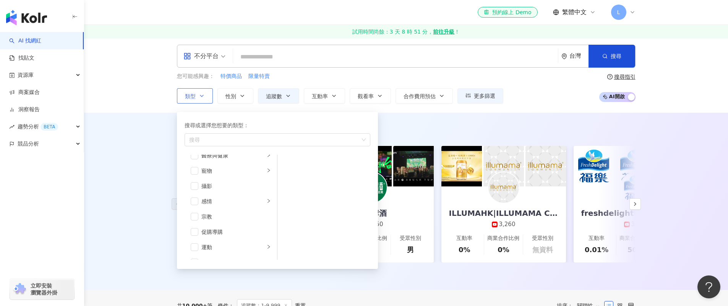
scroll to position [265, 0]
click at [224, 240] on li "旅遊" at bounding box center [230, 235] width 89 height 15
click at [290, 180] on span "button" at bounding box center [288, 179] width 8 height 8
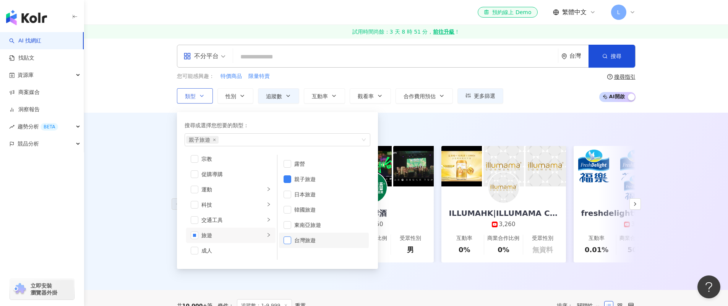
click at [286, 241] on span "button" at bounding box center [288, 241] width 8 height 8
click at [412, 132] on div "AI 推薦 ： 精選優質網紅" at bounding box center [406, 129] width 459 height 10
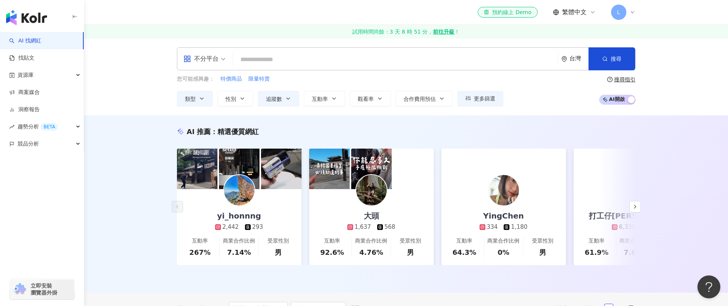
scroll to position [365, 0]
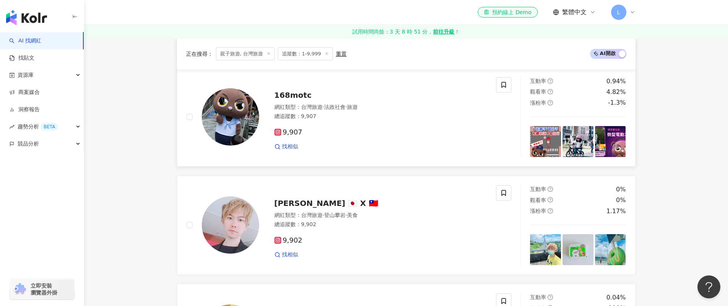
click at [297, 100] on span "168motc" at bounding box center [293, 95] width 37 height 9
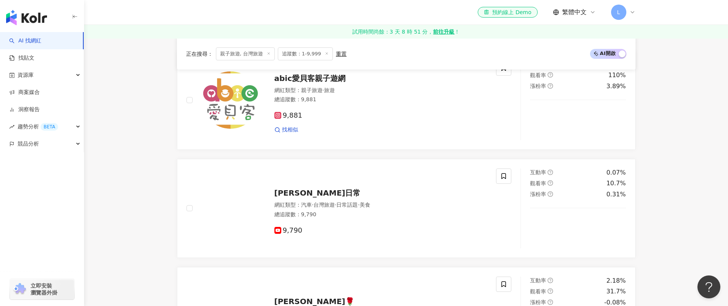
scroll to position [607, 0]
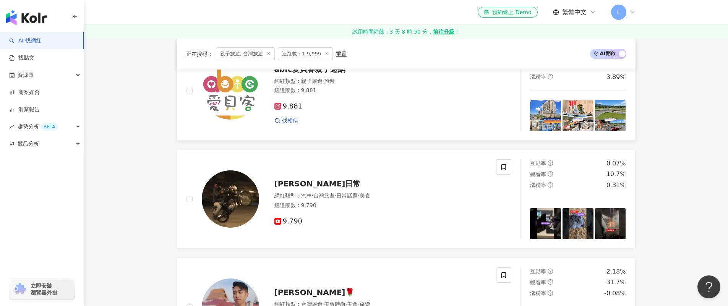
click at [308, 74] on span "abic愛貝客親子遊網" at bounding box center [310, 69] width 71 height 9
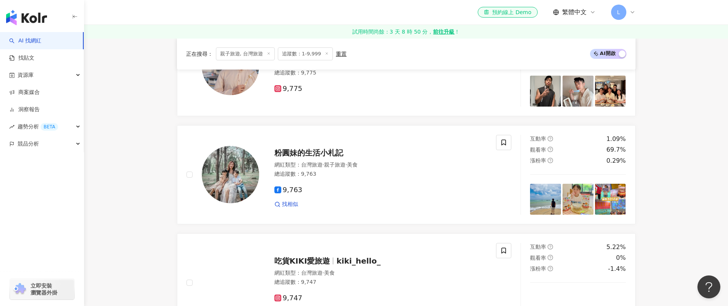
scroll to position [848, 0]
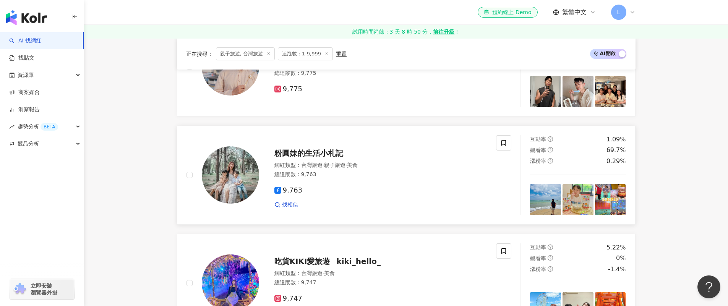
click at [333, 158] on span "粉圓妹的生活小札記" at bounding box center [309, 153] width 69 height 9
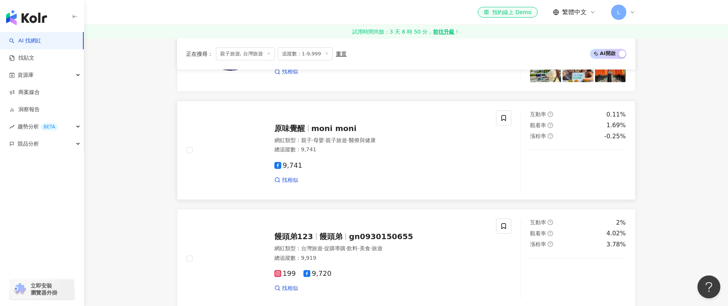
scroll to position [1019, 0]
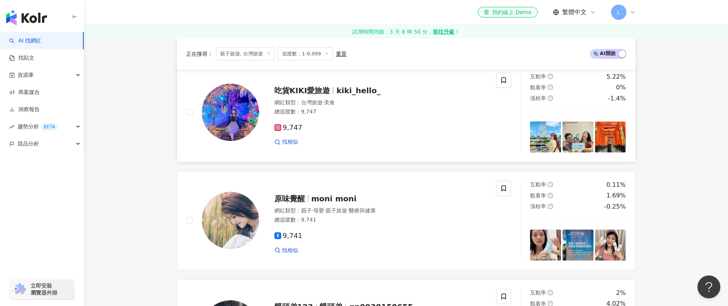
click at [317, 95] on span "吃貨KIKI愛旅遊" at bounding box center [303, 90] width 56 height 9
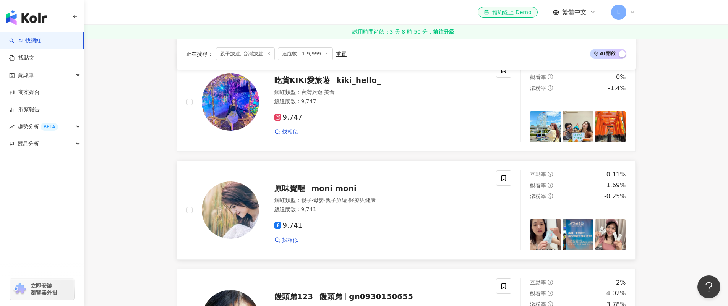
scroll to position [1033, 0]
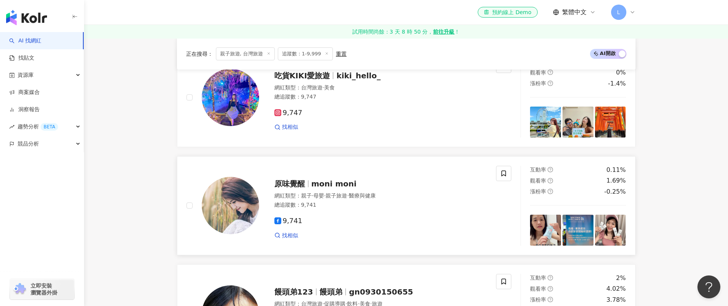
click at [319, 188] on span "moni moni" at bounding box center [334, 183] width 45 height 9
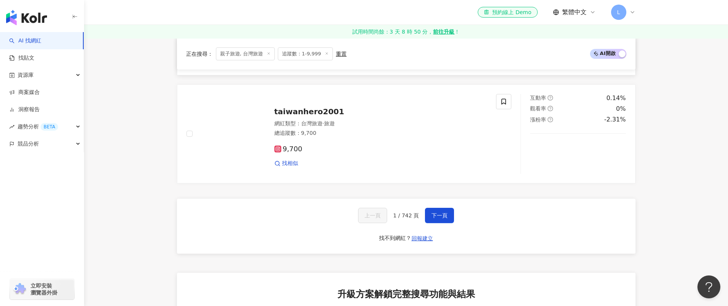
scroll to position [1456, 0]
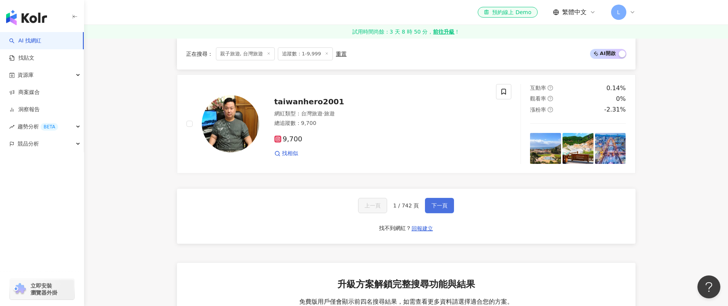
click at [432, 209] on span "下一頁" at bounding box center [440, 206] width 16 height 6
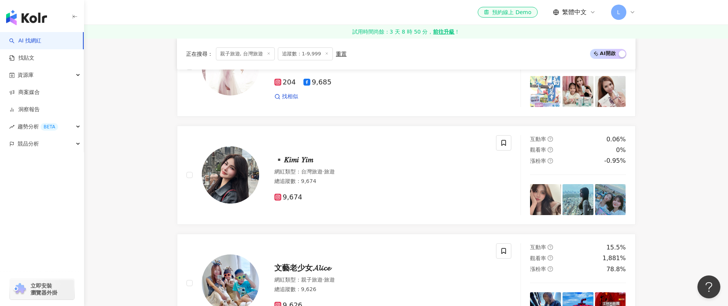
scroll to position [398, 0]
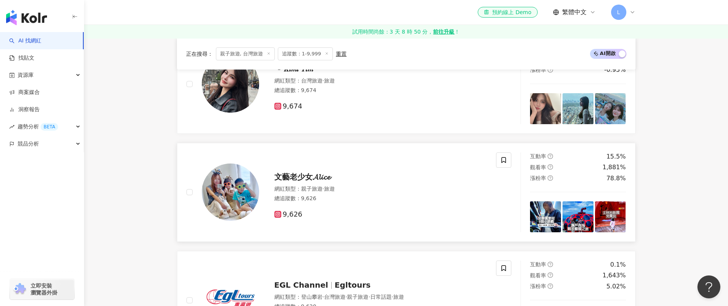
click at [323, 182] on span "文藝老少女𝓐𝓵𝓲𝓬𝓮" at bounding box center [303, 176] width 56 height 9
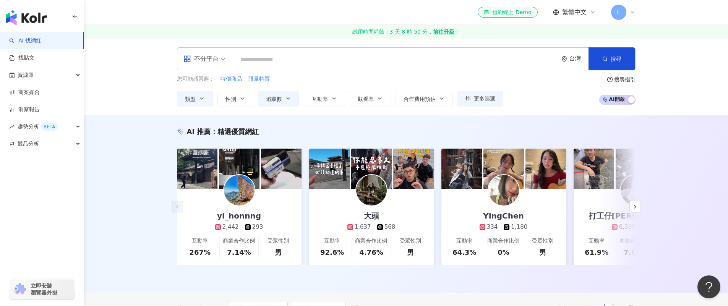
click at [309, 59] on input "search" at bounding box center [395, 59] width 319 height 15
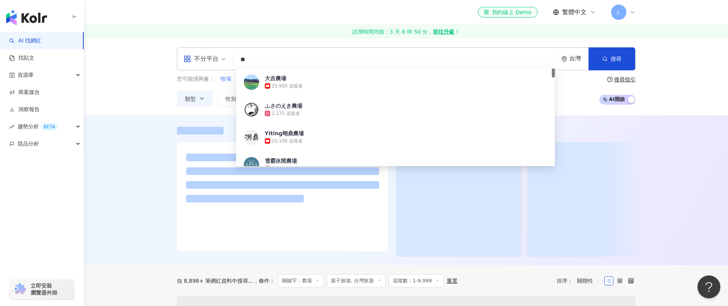
click at [136, 206] on div at bounding box center [406, 190] width 644 height 150
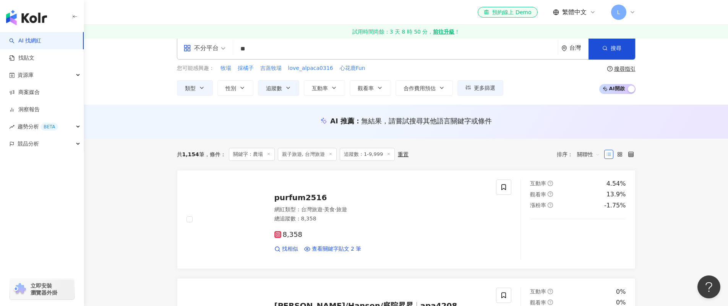
scroll to position [49, 0]
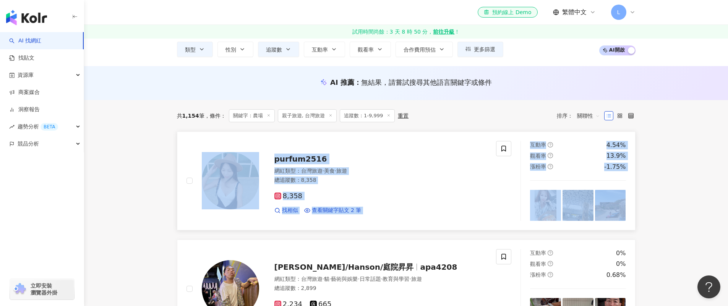
click at [244, 141] on div at bounding box center [223, 181] width 73 height 80
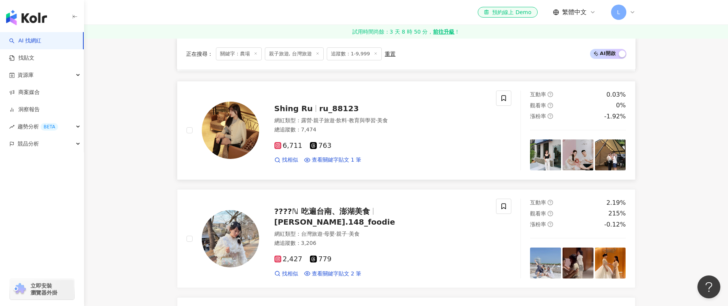
click at [340, 107] on span "ru_88123" at bounding box center [339, 108] width 40 height 9
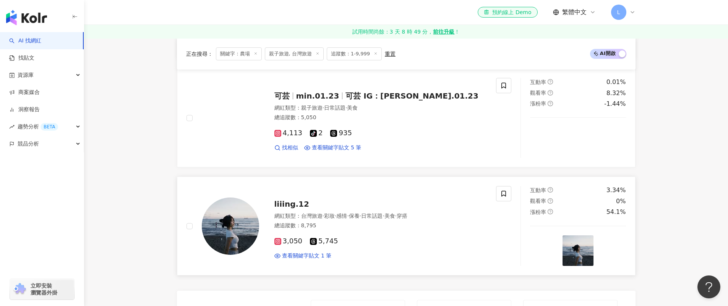
scroll to position [1278, 0]
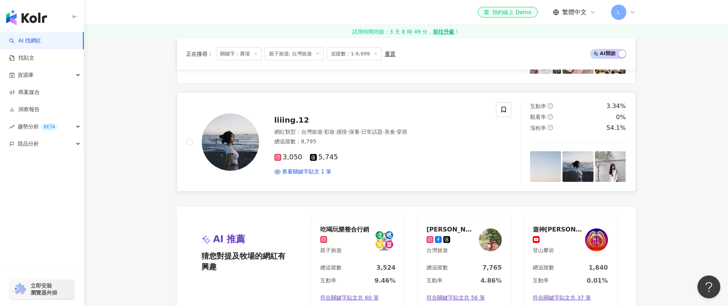
click at [293, 120] on span "liiing.12" at bounding box center [292, 119] width 35 height 9
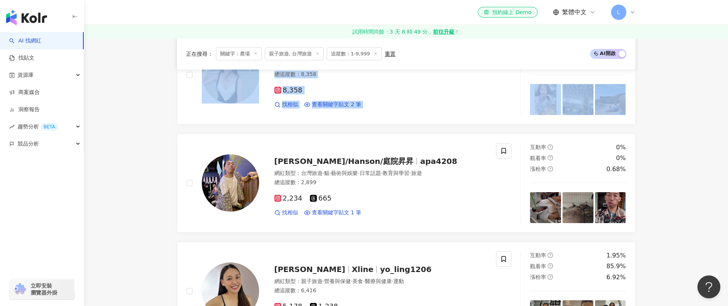
scroll to position [0, 0]
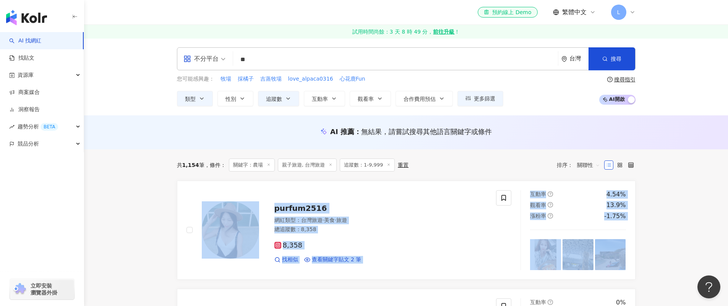
click at [280, 56] on input "**" at bounding box center [395, 59] width 319 height 15
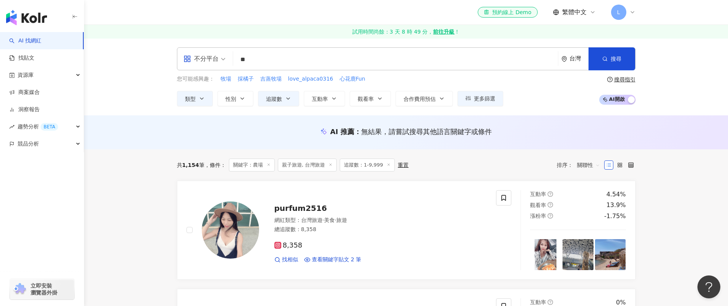
click at [280, 56] on input "**" at bounding box center [395, 59] width 319 height 15
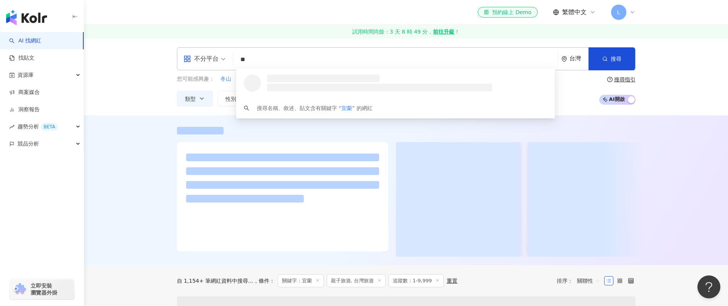
type input "**"
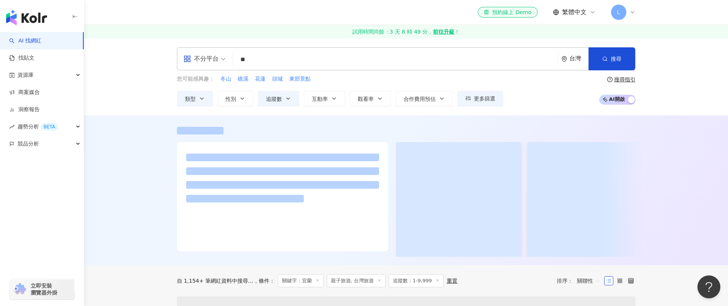
click at [144, 164] on div at bounding box center [406, 190] width 644 height 150
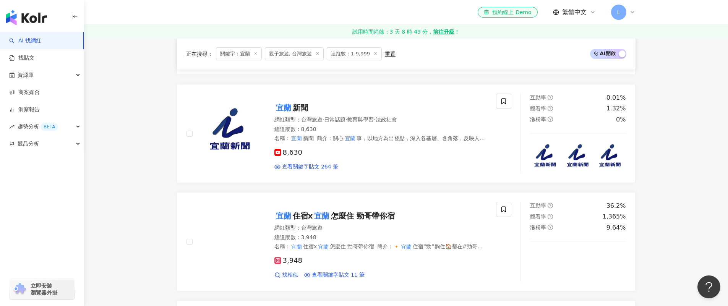
scroll to position [376, 0]
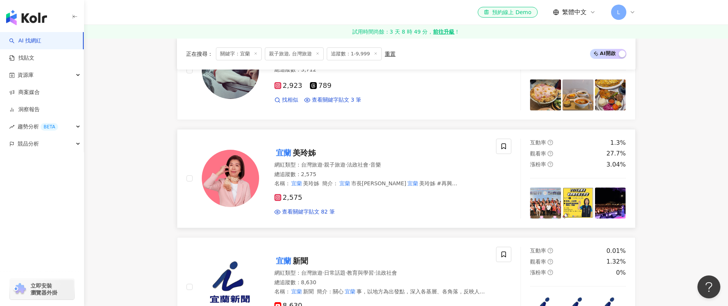
click at [298, 159] on div "宜蘭 美玲姊 網紅類型 ： 台灣旅遊 · 親子旅遊 · 法政社會 · 音樂 總追蹤數 ： 2,575 名稱 ： 宜蘭 美玲姊 簡介 ： 宜蘭 市長陳美玲 # …" at bounding box center [373, 178] width 228 height 75
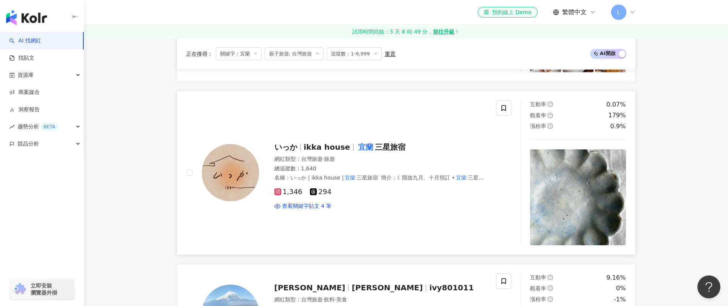
scroll to position [740, 0]
click at [297, 148] on span "いっか" at bounding box center [286, 146] width 23 height 9
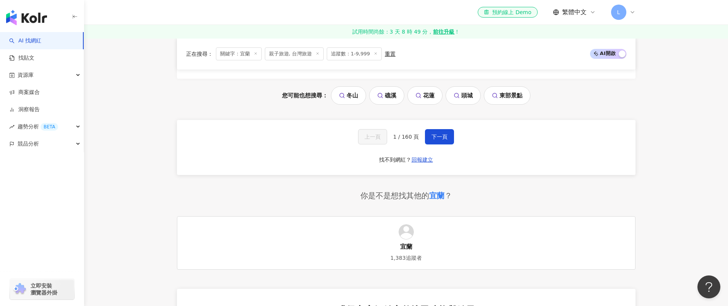
scroll to position [1548, 0]
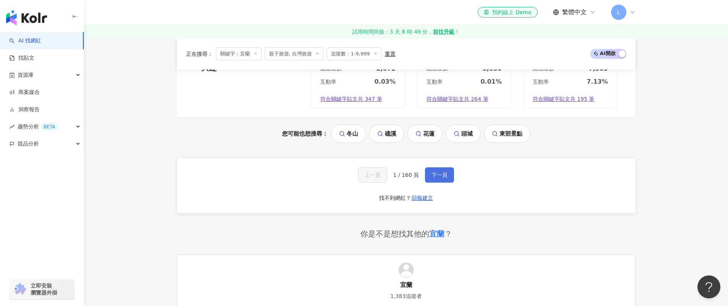
click at [430, 167] on button "下一頁" at bounding box center [439, 174] width 29 height 15
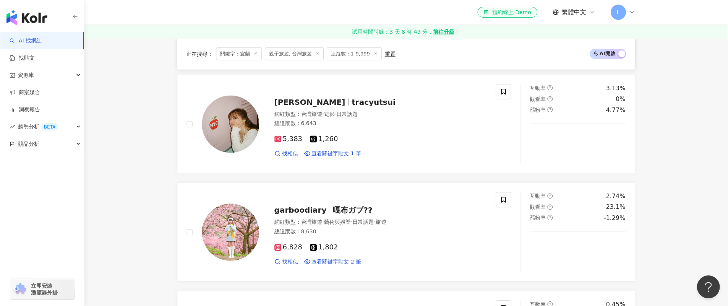
scroll to position [1483, 0]
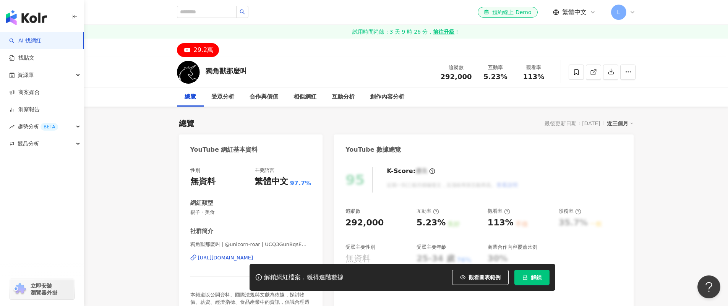
click at [205, 55] on button "29.2萬" at bounding box center [198, 50] width 42 height 14
drag, startPoint x: 207, startPoint y: 70, endPoint x: 250, endPoint y: 69, distance: 43.2
click at [250, 69] on div "獨角獸那麼叫 追蹤數 292,000 互動率 5.23% 觀看率 113%" at bounding box center [406, 72] width 489 height 30
click at [252, 258] on div "https://www.youtube.com/channel/UCQ3GunBqsEm0-WkiblbO7uw" at bounding box center [225, 258] width 55 height 7
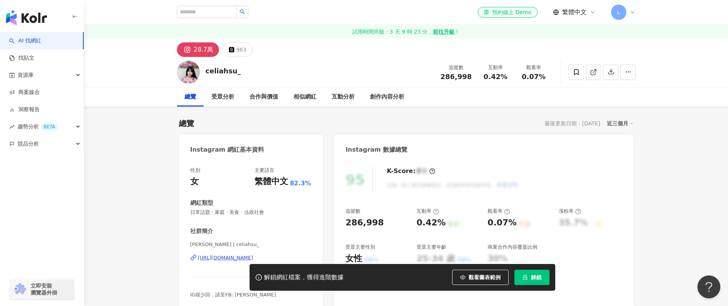
click at [220, 71] on div "celiahsu_" at bounding box center [224, 71] width 36 height 10
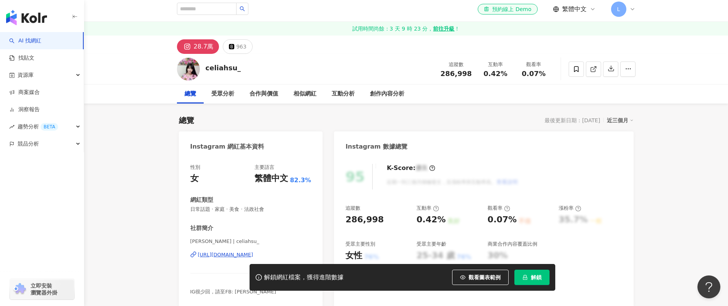
scroll to position [9, 0]
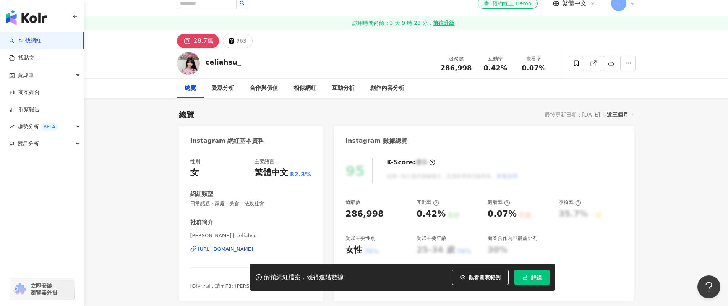
click at [244, 250] on div "https://www.instagram.com/celiahsu_/" at bounding box center [225, 249] width 55 height 7
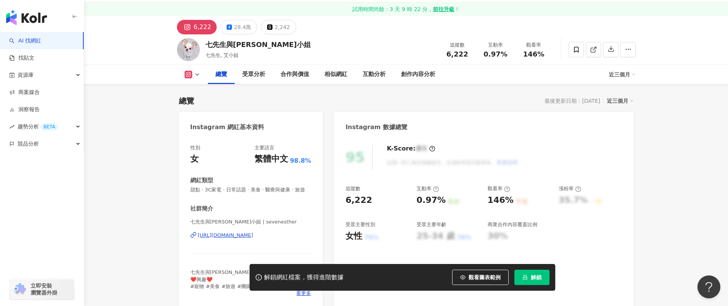
scroll to position [64, 0]
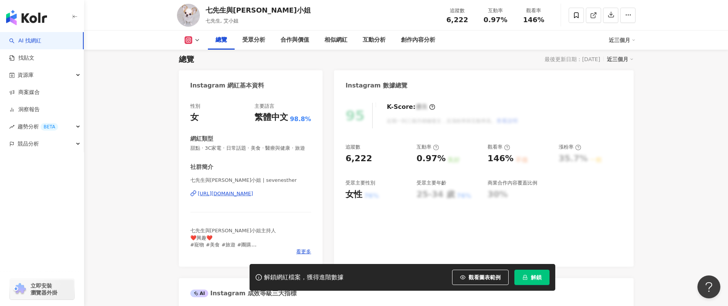
click at [239, 197] on div "[URL][DOMAIN_NAME]" at bounding box center [225, 193] width 55 height 7
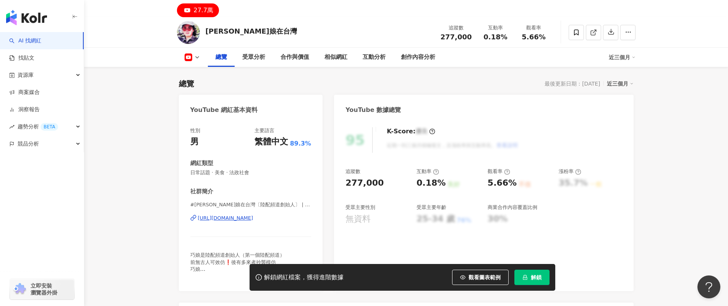
scroll to position [151, 0]
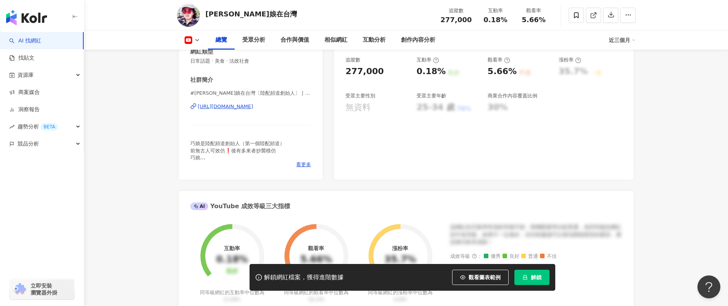
click at [245, 104] on div "https://www.youtube.com/channel/UCglH8k8s9ZAr45MX17db4JA" at bounding box center [225, 106] width 55 height 7
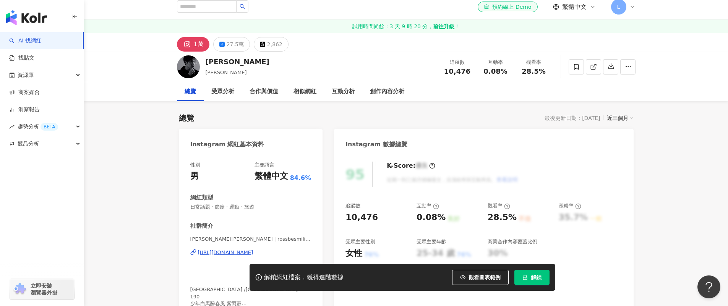
scroll to position [12, 0]
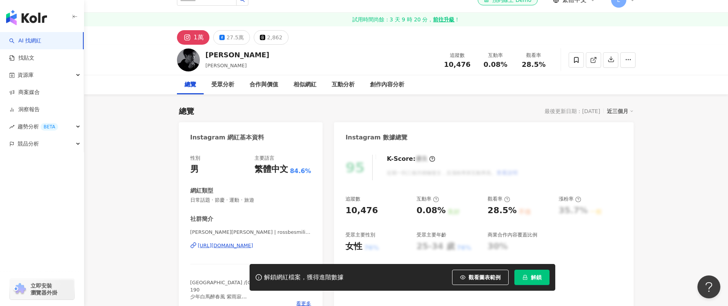
click at [274, 241] on div "陳品延Ross | rossbesmiling https://www.instagram.com/rossbesmiling/" at bounding box center [250, 251] width 121 height 45
click at [253, 243] on div "https://www.instagram.com/rossbesmiling/" at bounding box center [225, 245] width 55 height 7
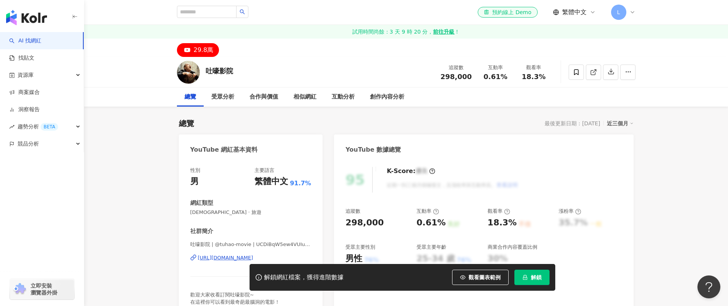
click at [238, 260] on div "https://www.youtube.com/channel/UCDiBqW5ew4VUIuGL06tJ_UQ" at bounding box center [225, 258] width 55 height 7
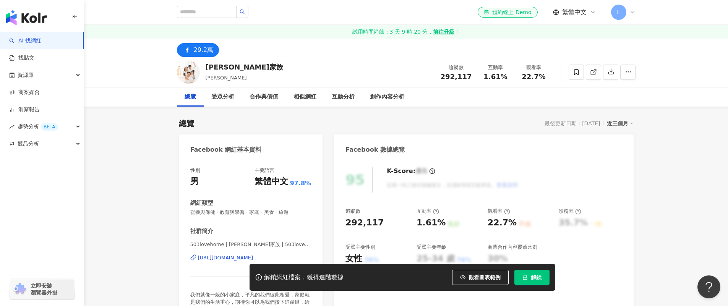
scroll to position [101, 0]
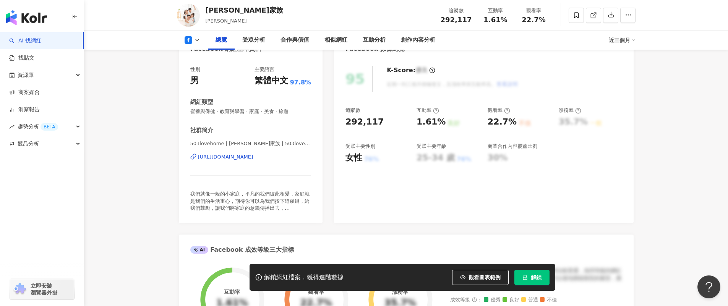
click at [253, 159] on div "https://www.facebook.com/142151109262217" at bounding box center [225, 157] width 55 height 7
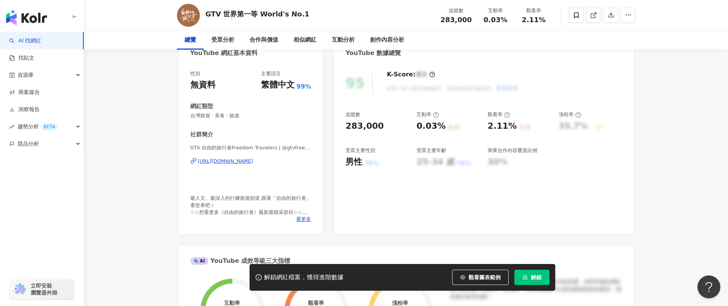
scroll to position [128, 0]
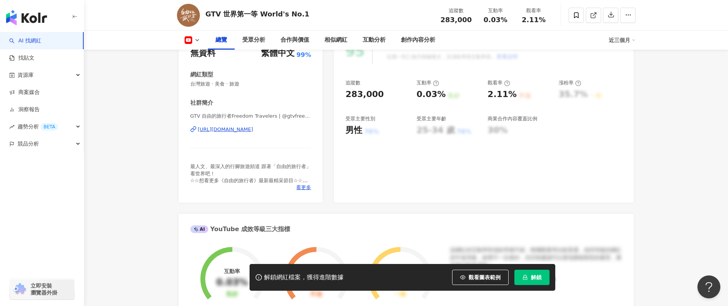
click at [253, 130] on div "[URL][DOMAIN_NAME]" at bounding box center [225, 129] width 55 height 7
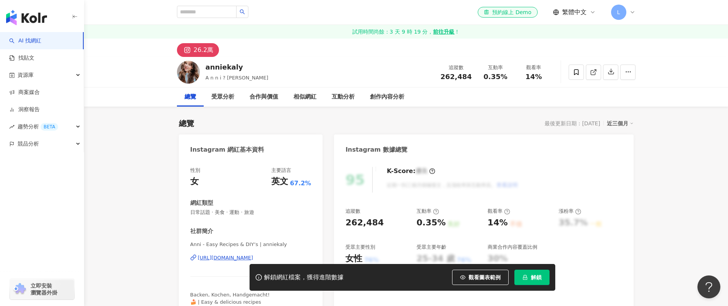
click at [228, 257] on div "https://www.instagram.com/anniekaly/" at bounding box center [225, 258] width 55 height 7
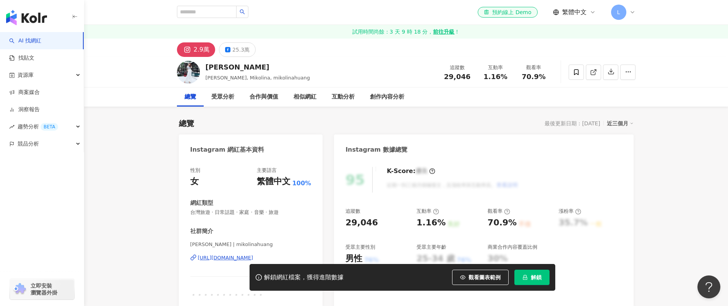
scroll to position [6, 0]
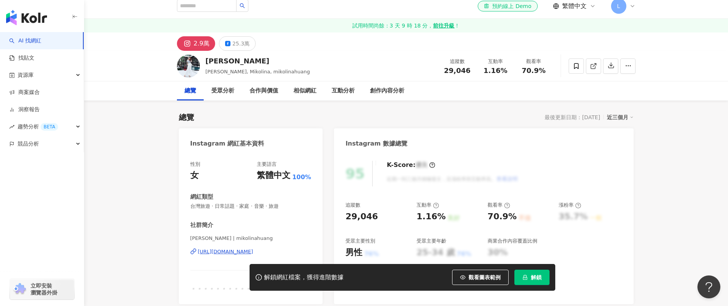
click at [238, 251] on div "https://www.instagram.com/mikolinahuang/" at bounding box center [225, 252] width 55 height 7
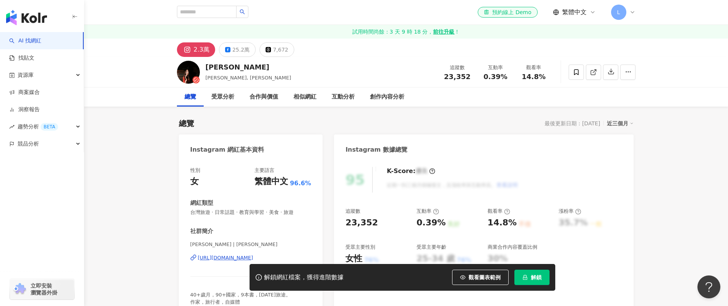
click at [223, 257] on div "[URL][DOMAIN_NAME]" at bounding box center [225, 258] width 55 height 7
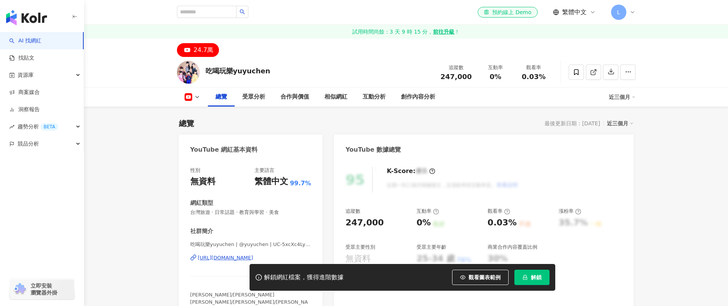
scroll to position [45, 0]
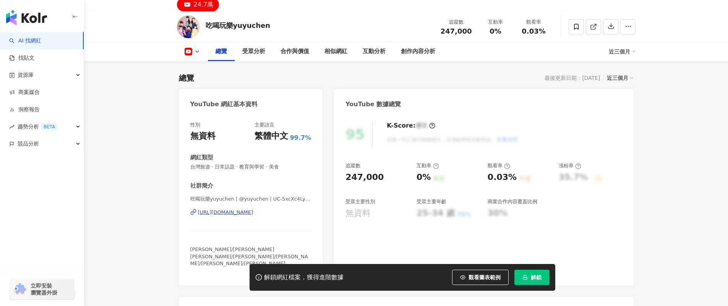
click at [253, 214] on div "https://www.youtube.com/channel/UC-5xcXc4Ly_OABUCbUul_tg" at bounding box center [225, 212] width 55 height 7
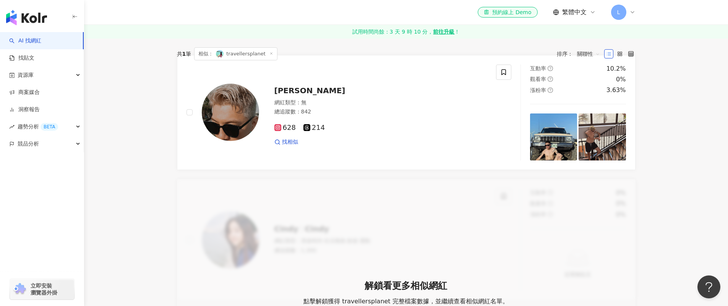
scroll to position [7, 0]
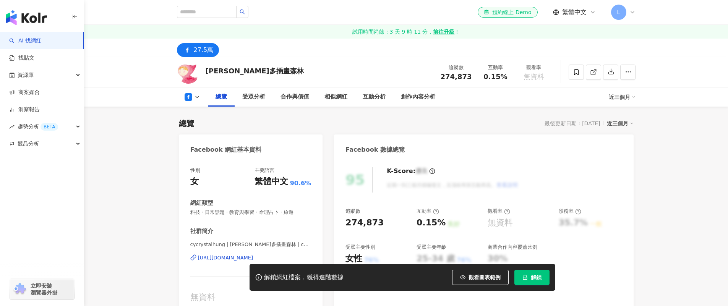
scroll to position [127, 0]
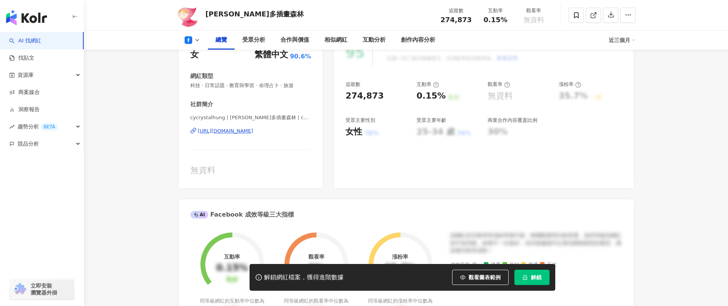
click at [253, 134] on div "https://www.facebook.com/165377800164772" at bounding box center [225, 131] width 55 height 7
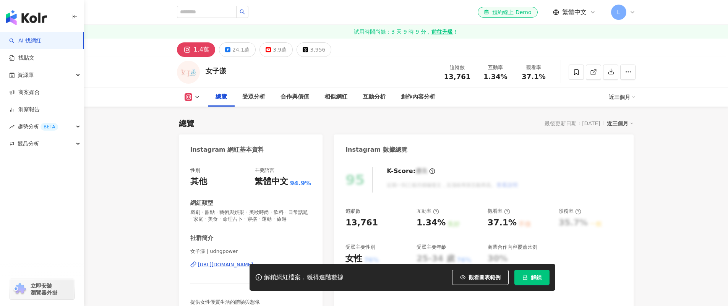
scroll to position [50, 0]
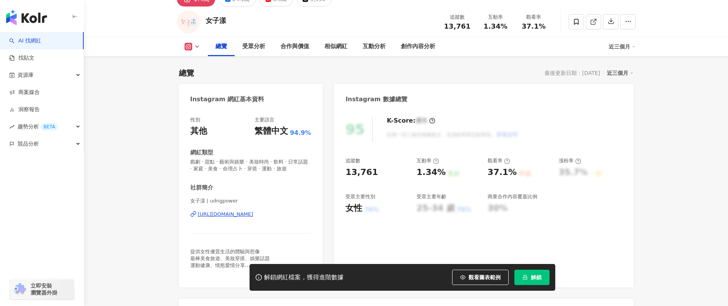
click at [253, 218] on div "https://www.instagram.com/udngpower/" at bounding box center [225, 214] width 55 height 7
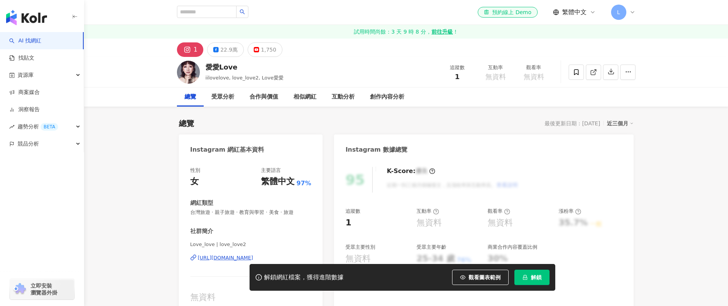
click at [234, 256] on div "[URL][DOMAIN_NAME]" at bounding box center [225, 258] width 55 height 7
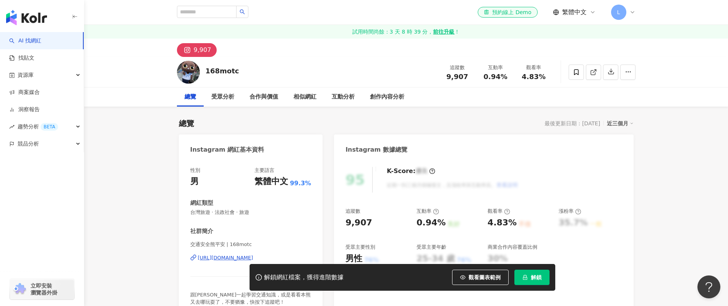
scroll to position [69, 0]
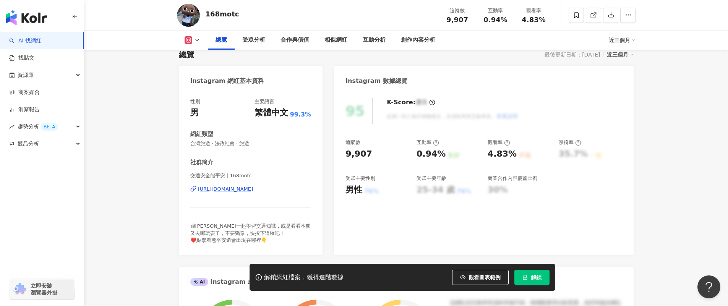
click at [253, 192] on div "[URL][DOMAIN_NAME]" at bounding box center [225, 189] width 55 height 7
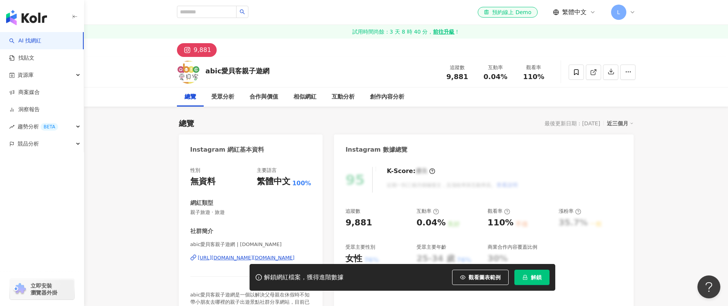
click at [240, 257] on div "https://www.instagram.com/abic.com.tw/" at bounding box center [246, 258] width 97 height 7
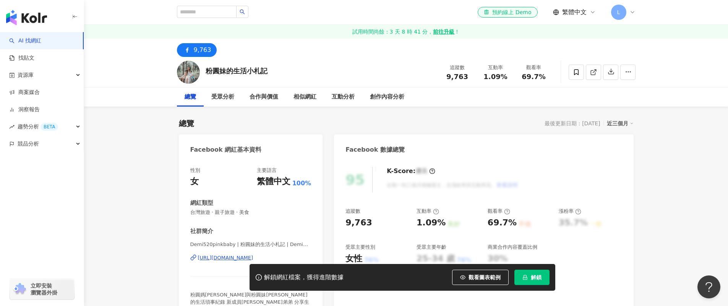
click at [236, 255] on div "https://www.facebook.com/1341542199229316" at bounding box center [225, 258] width 55 height 7
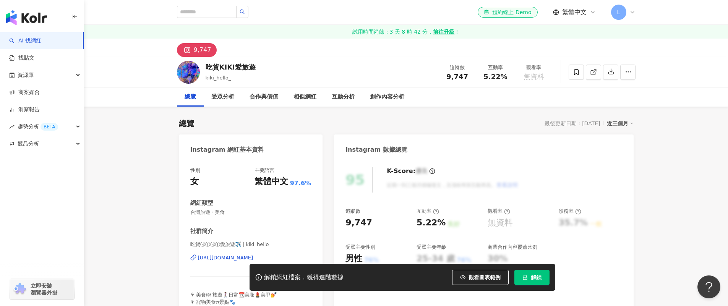
scroll to position [47, 0]
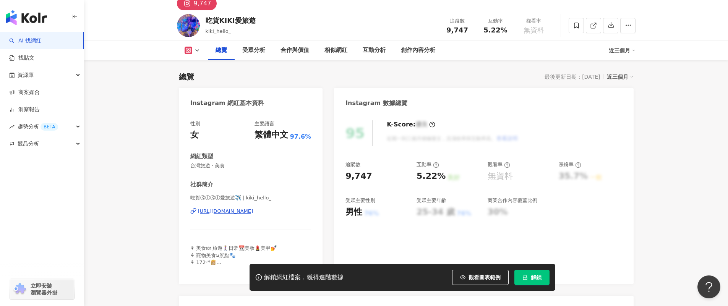
click at [250, 210] on div "[URL][DOMAIN_NAME]" at bounding box center [225, 211] width 55 height 7
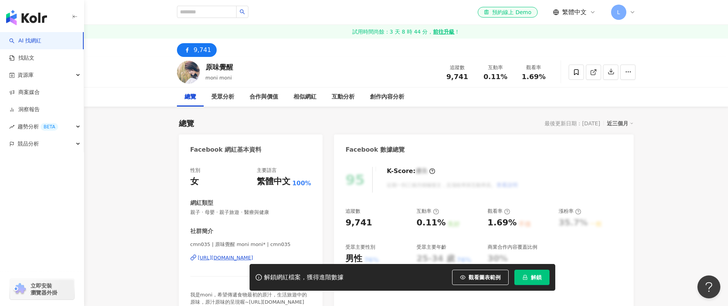
click at [242, 256] on div "https://www.facebook.com/234257473358659" at bounding box center [225, 258] width 55 height 7
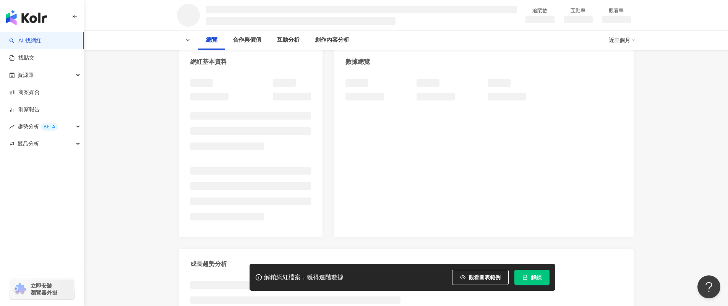
scroll to position [122, 0]
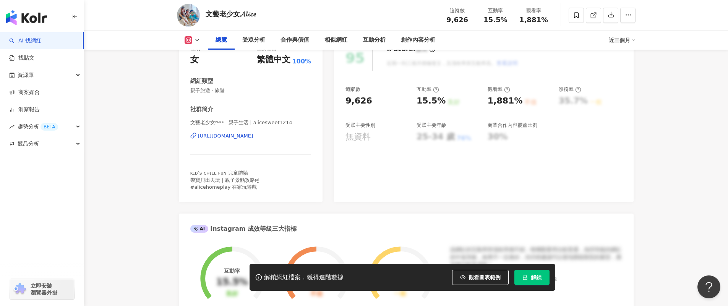
click at [253, 133] on div "[URL][DOMAIN_NAME]" at bounding box center [225, 136] width 55 height 7
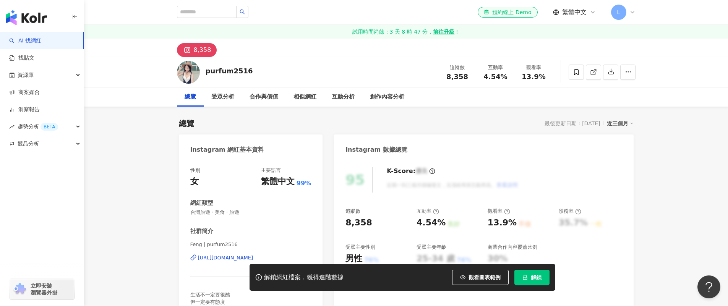
scroll to position [11, 0]
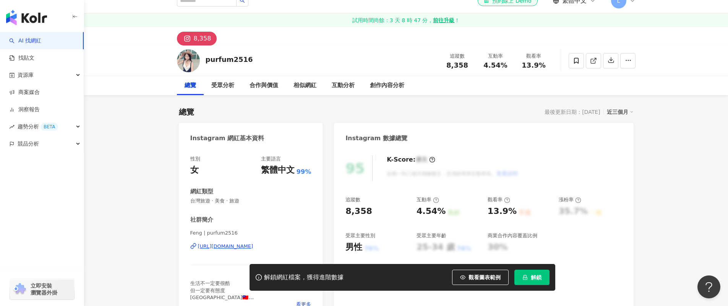
click at [253, 248] on div "https://www.instagram.com/purfum2516/" at bounding box center [225, 246] width 55 height 7
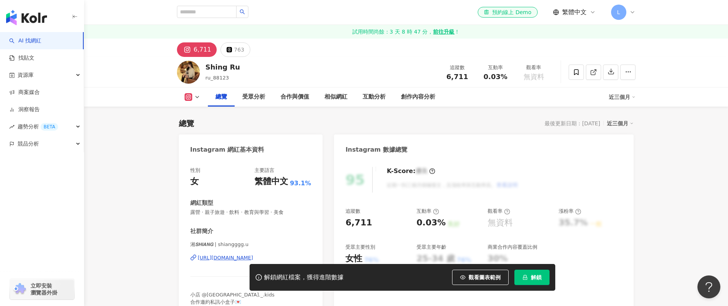
scroll to position [67, 0]
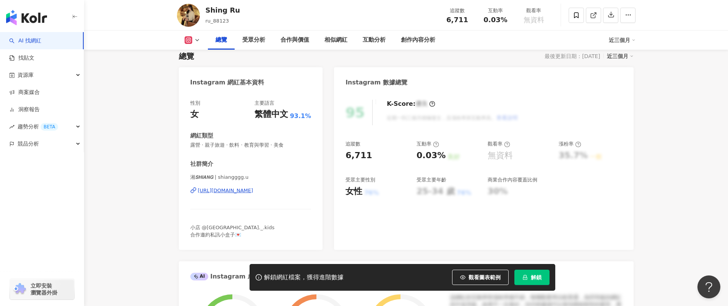
click at [253, 193] on div "https://www.instagram.com/shiangggg.u/" at bounding box center [225, 190] width 55 height 7
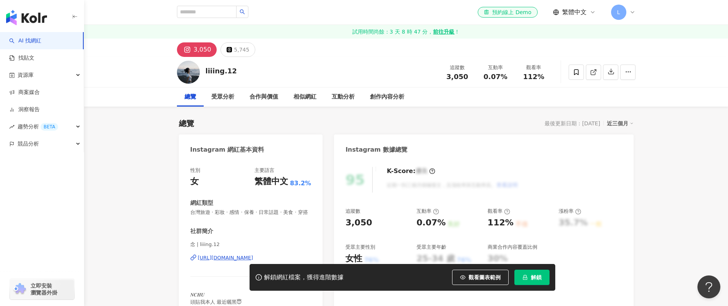
drag, startPoint x: 246, startPoint y: 189, endPoint x: 265, endPoint y: 250, distance: 63.7
click at [253, 255] on div "[URL][DOMAIN_NAME]" at bounding box center [225, 258] width 55 height 7
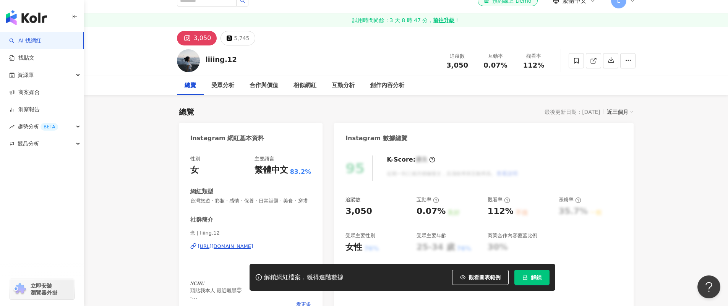
scroll to position [23, 0]
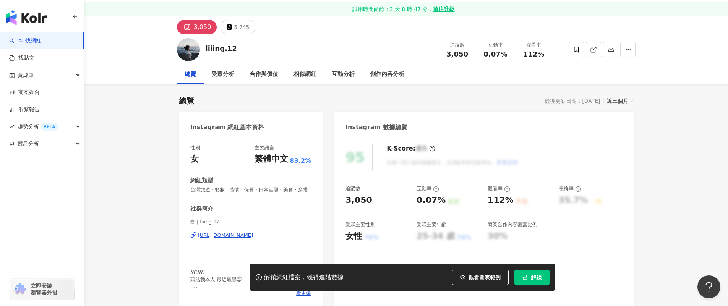
click at [253, 239] on div "[URL][DOMAIN_NAME]" at bounding box center [225, 235] width 55 height 7
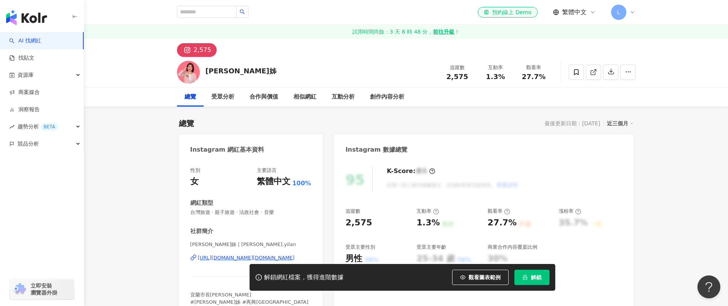
click at [248, 257] on div "https://www.instagram.com/meiling.yilan/" at bounding box center [246, 258] width 97 height 7
